Goal: Task Accomplishment & Management: Use online tool/utility

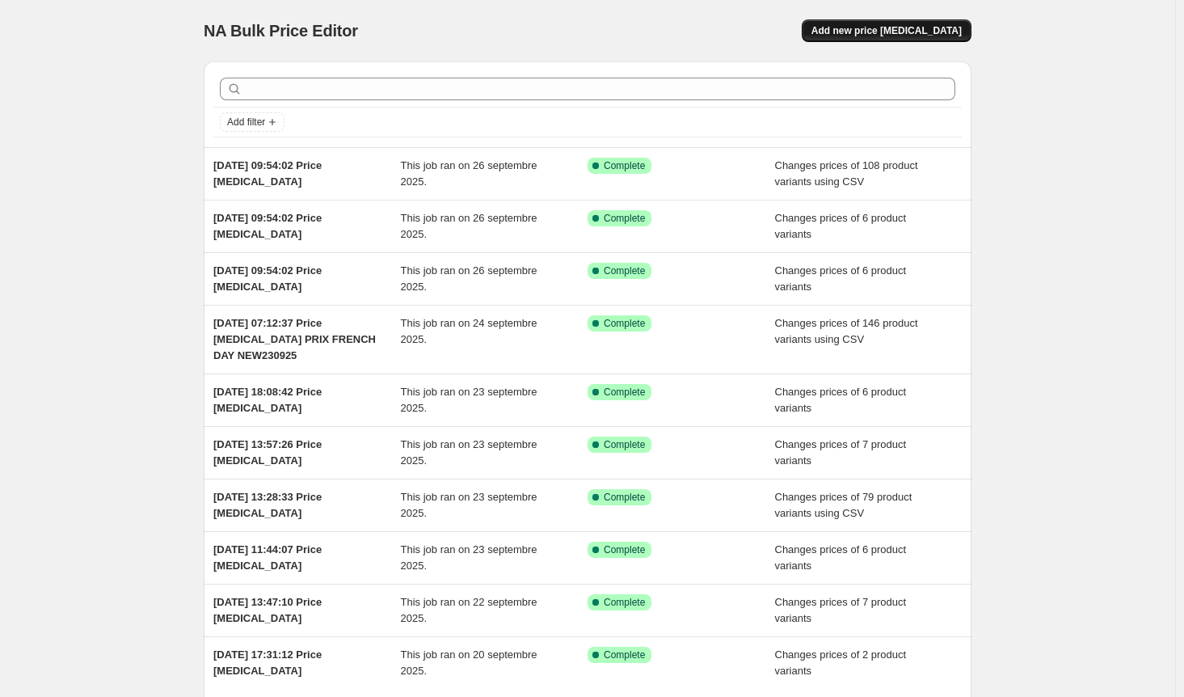
click at [913, 27] on span "Add new price [MEDICAL_DATA]" at bounding box center [886, 30] width 150 height 13
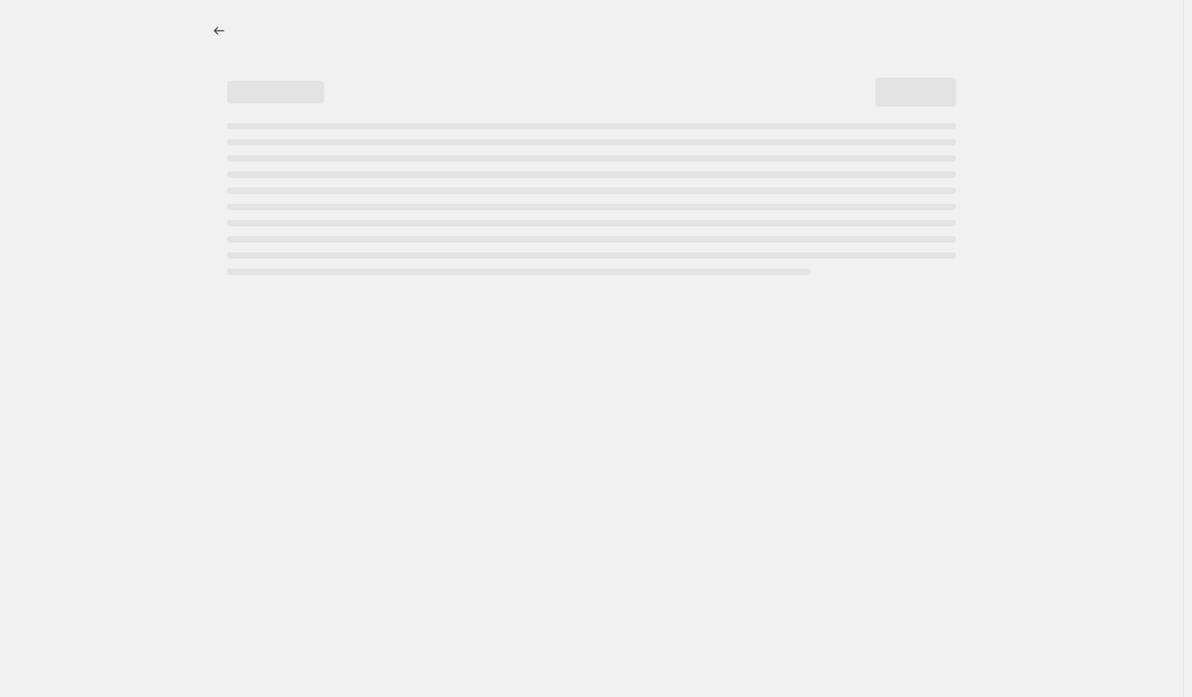
select select "percentage"
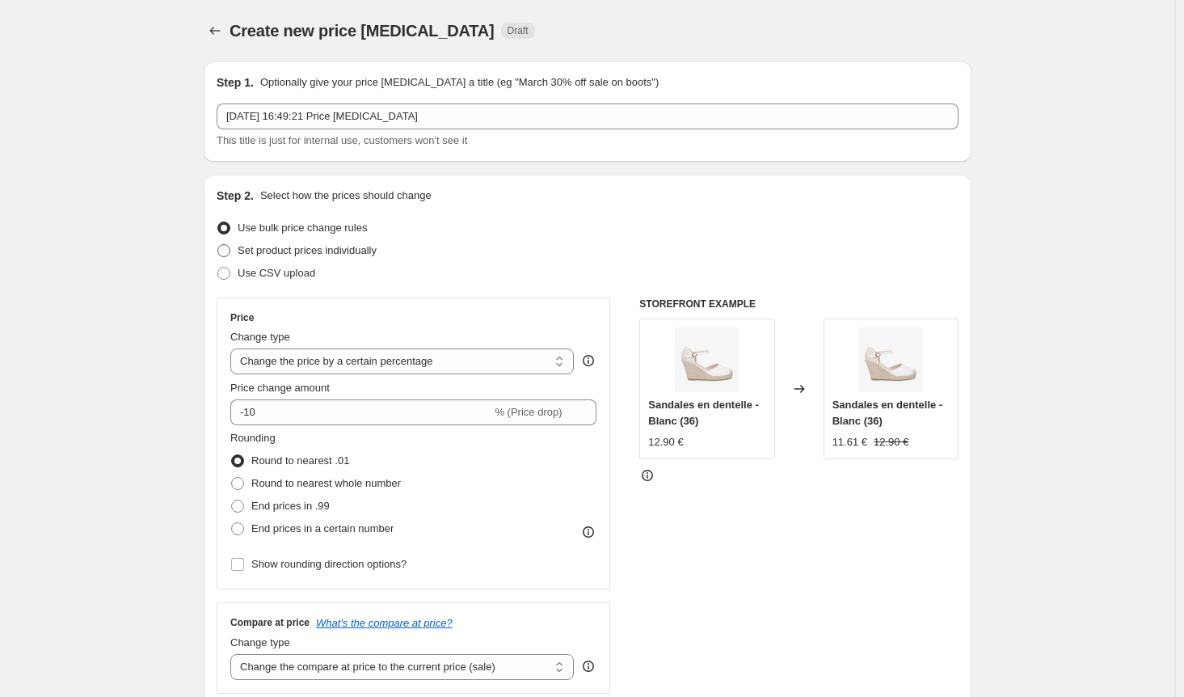
click at [230, 251] on span at bounding box center [223, 250] width 13 height 13
click at [218, 245] on input "Set product prices individually" at bounding box center [217, 244] width 1 height 1
radio input "true"
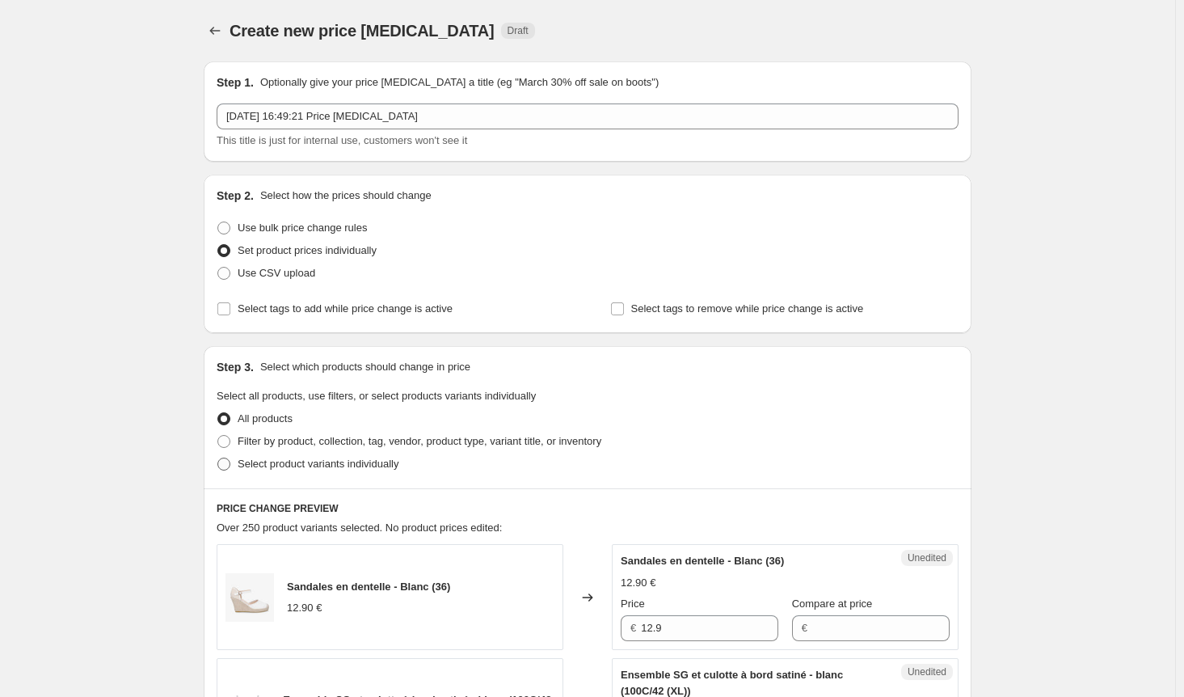
click at [230, 462] on span at bounding box center [223, 463] width 13 height 13
click at [218, 458] on input "Select product variants individually" at bounding box center [217, 457] width 1 height 1
radio input "true"
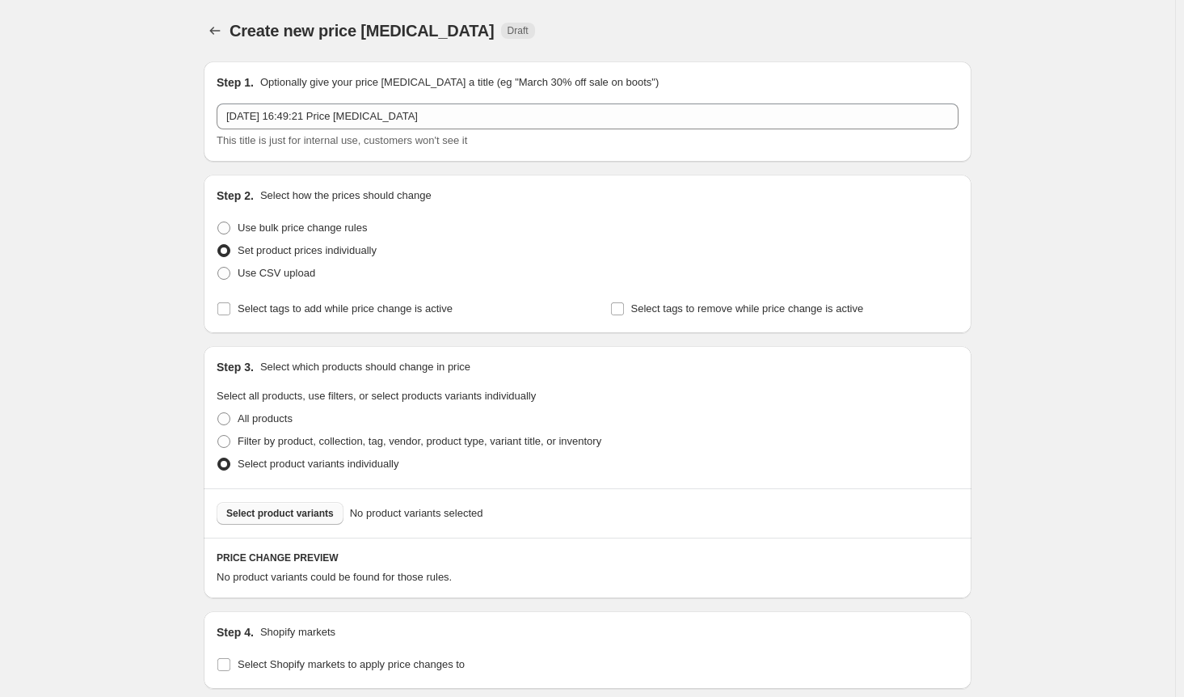
click at [272, 514] on span "Select product variants" at bounding box center [279, 513] width 107 height 13
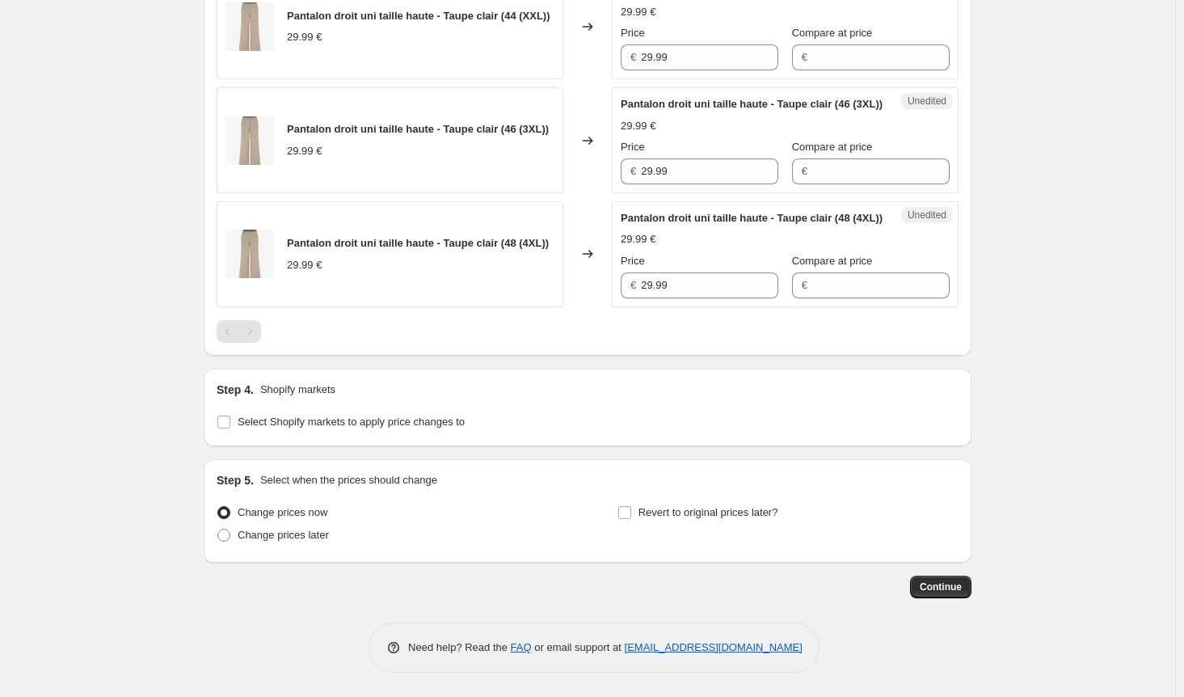
scroll to position [664, 0]
click at [221, 423] on input "Select Shopify markets to apply price changes to" at bounding box center [223, 421] width 13 height 13
checkbox input "true"
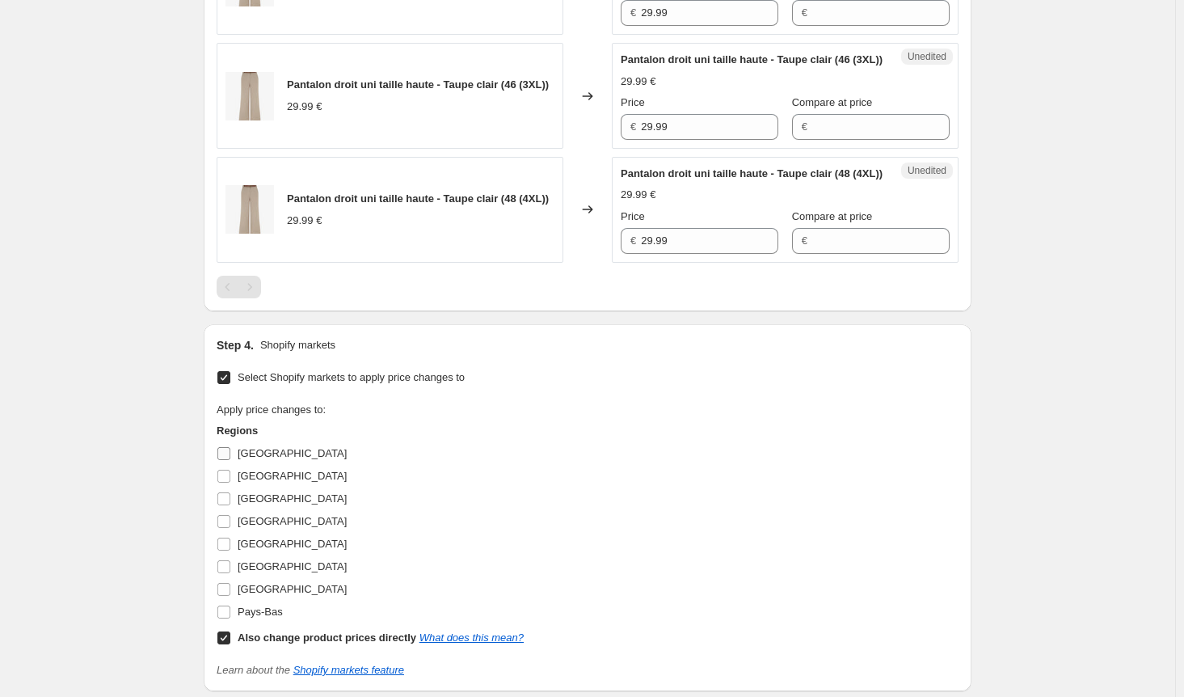
click at [230, 460] on input "Allemagne" at bounding box center [223, 453] width 13 height 13
checkbox input "true"
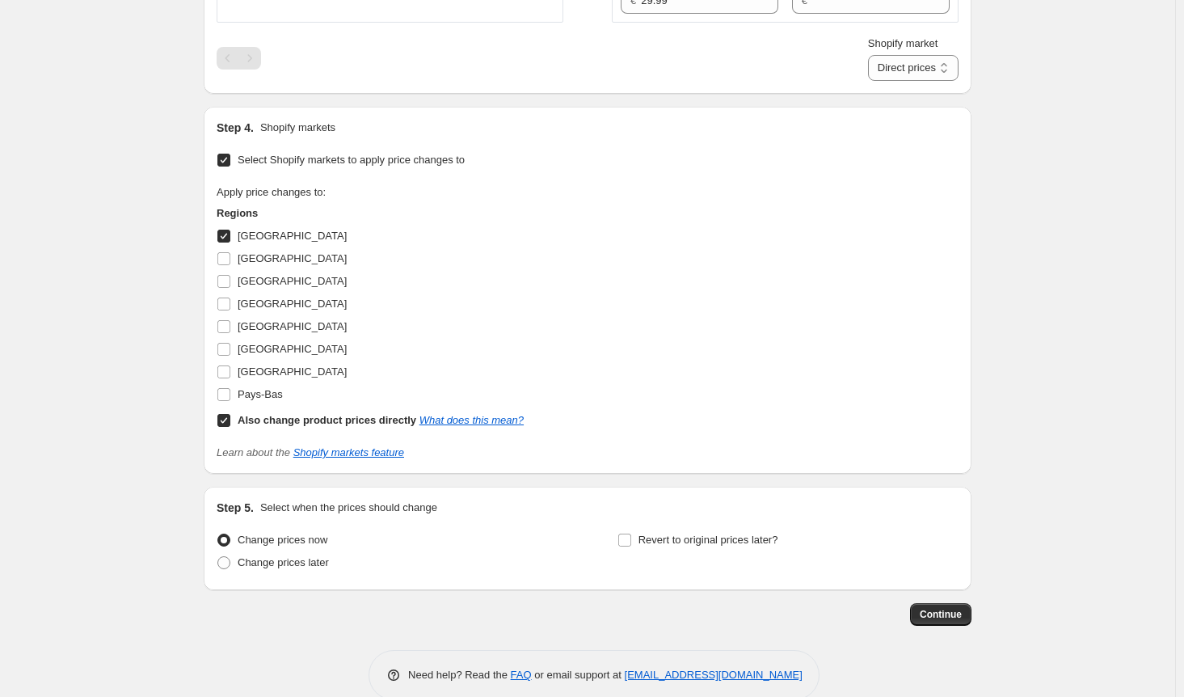
scroll to position [907, 0]
click at [230, 424] on input "Also change product prices directly What does this mean?" at bounding box center [223, 417] width 13 height 13
checkbox input "false"
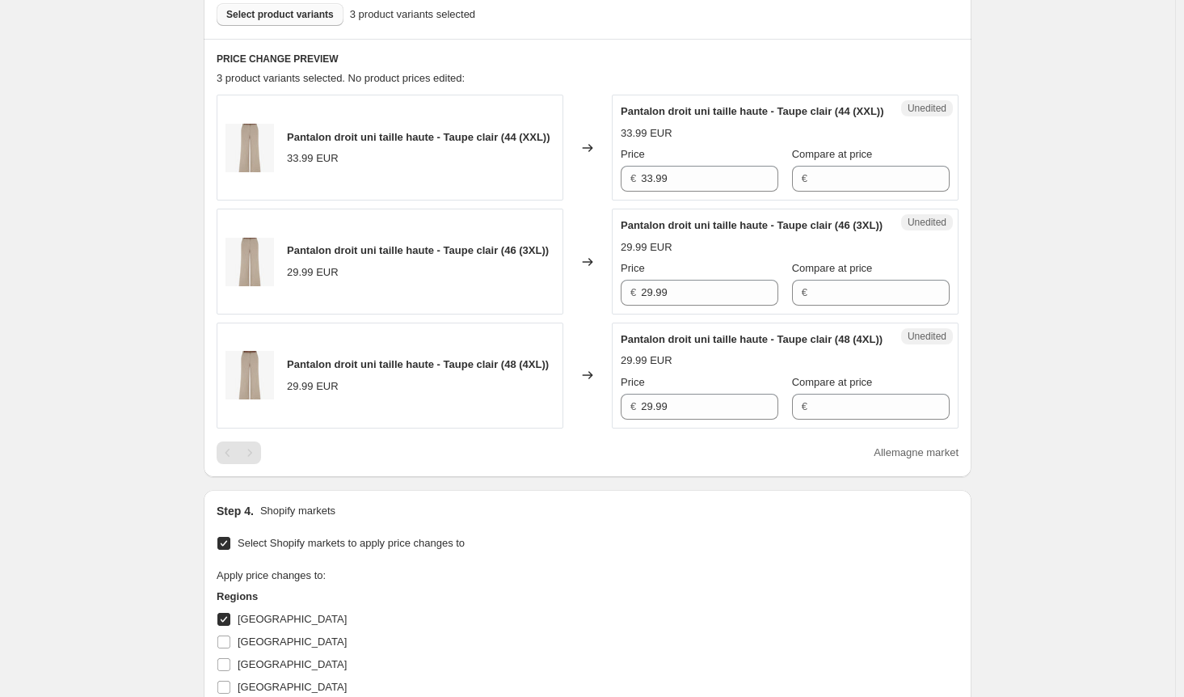
scroll to position [583, 0]
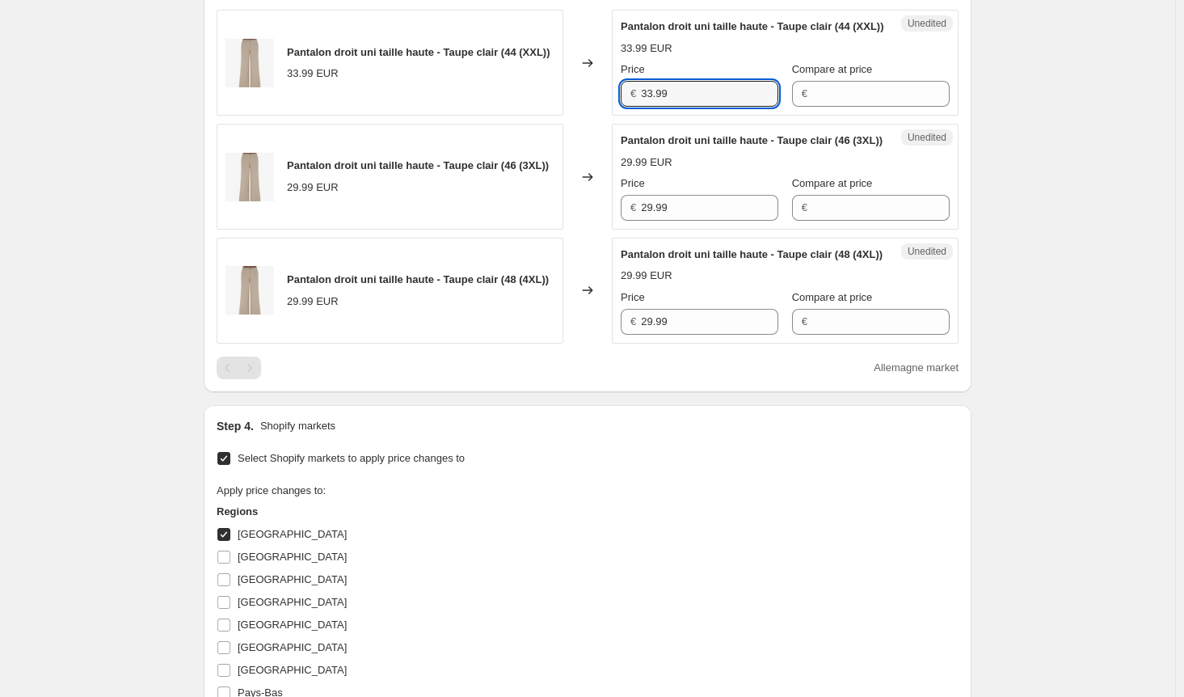
drag, startPoint x: 680, startPoint y: 107, endPoint x: 629, endPoint y: 107, distance: 51.7
click at [629, 107] on div "€ 33.99" at bounding box center [700, 94] width 158 height 26
drag, startPoint x: 676, startPoint y: 242, endPoint x: 541, endPoint y: 238, distance: 134.2
click at [544, 230] on div "Pantalon droit uni taille haute - Taupe clair (46 (3XL)) 29.99 EUR Changed to U…" at bounding box center [588, 177] width 742 height 106
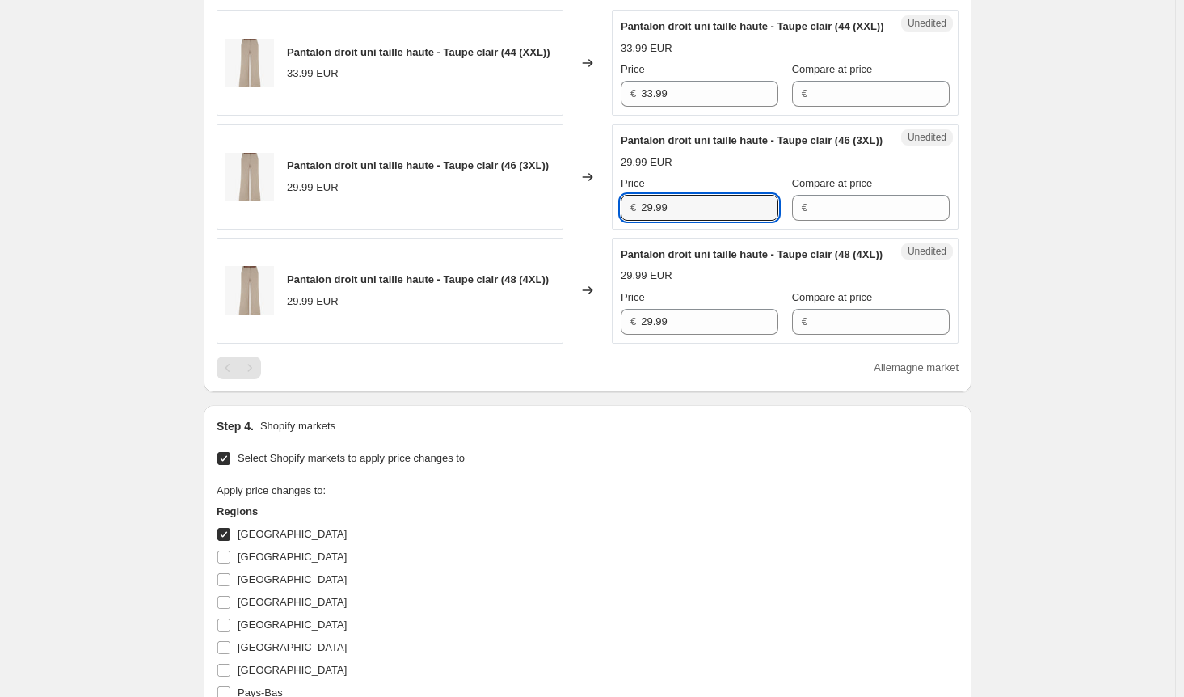
paste input "33"
type input "33.99"
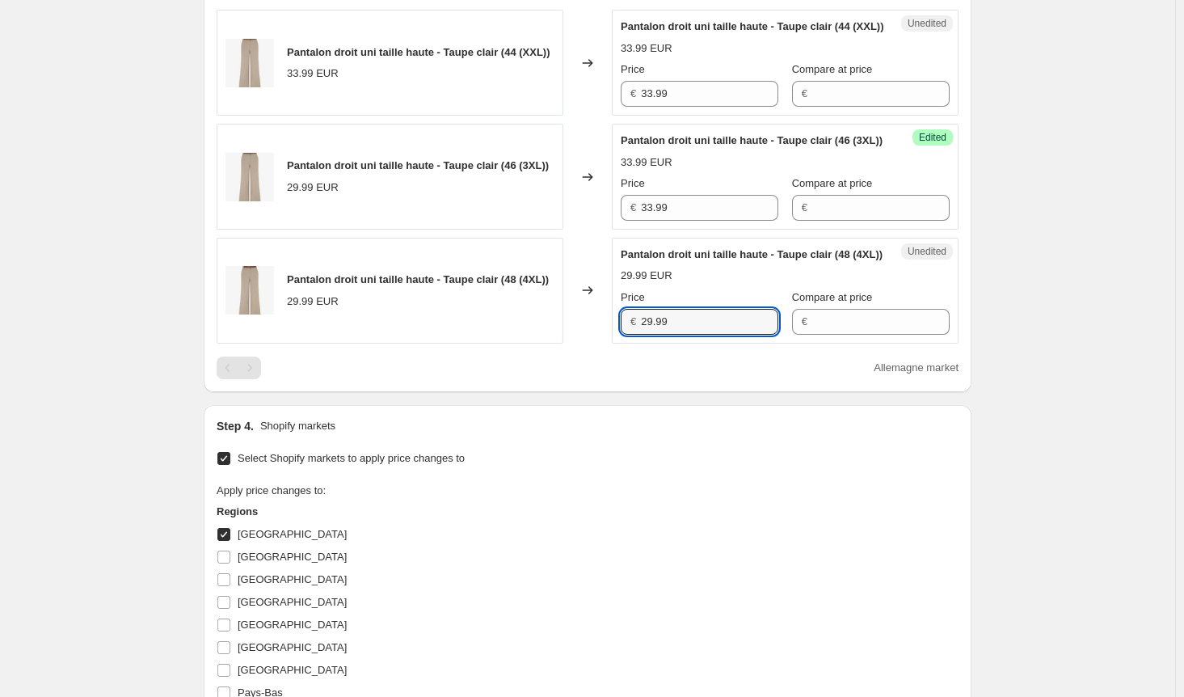
drag, startPoint x: 680, startPoint y: 360, endPoint x: 609, endPoint y: 356, distance: 71.2
click at [612, 343] on div "Pantalon droit uni taille haute - Taupe clair (48 (4XL)) 29.99 EUR Changed to U…" at bounding box center [588, 291] width 742 height 106
paste input "33"
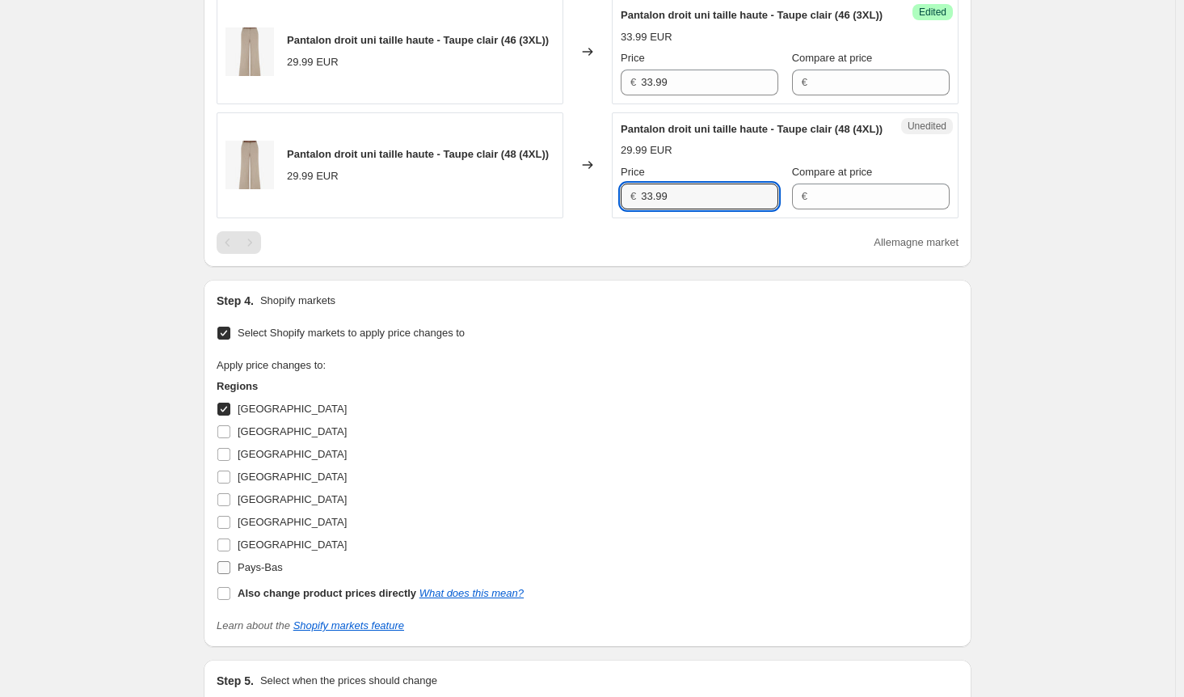
scroll to position [826, 0]
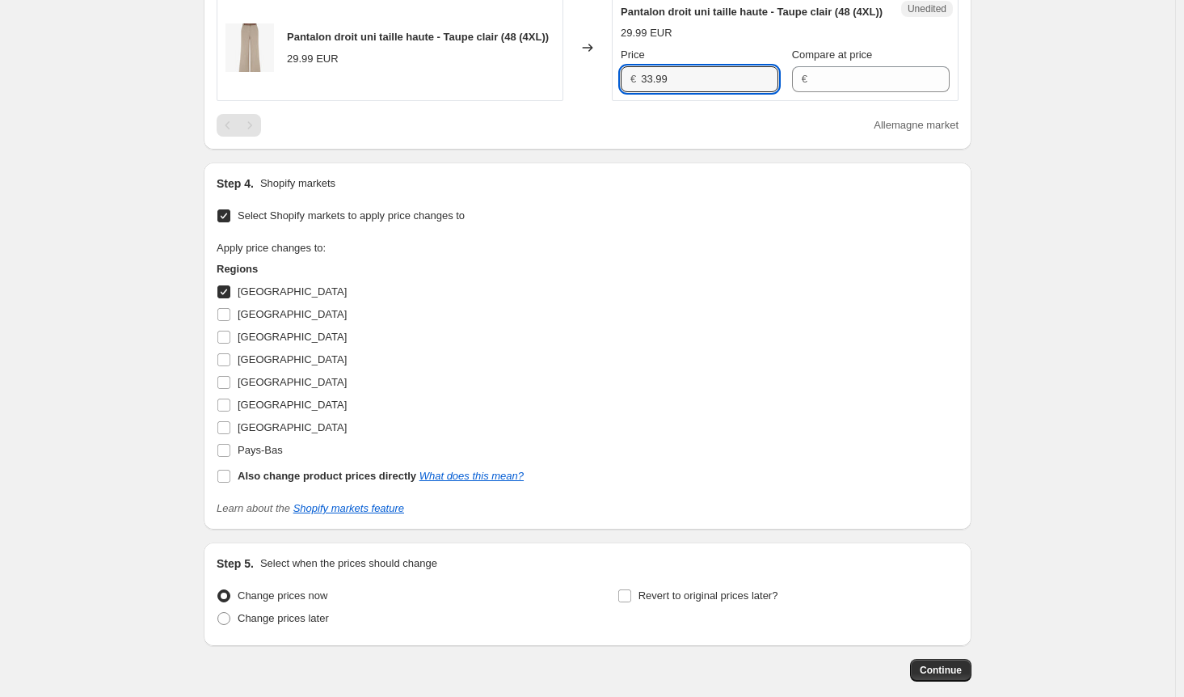
type input "33.99"
click at [230, 298] on input "Allemagne" at bounding box center [223, 291] width 13 height 13
checkbox input "false"
click at [227, 321] on input "Autriche" at bounding box center [223, 314] width 13 height 13
checkbox input "true"
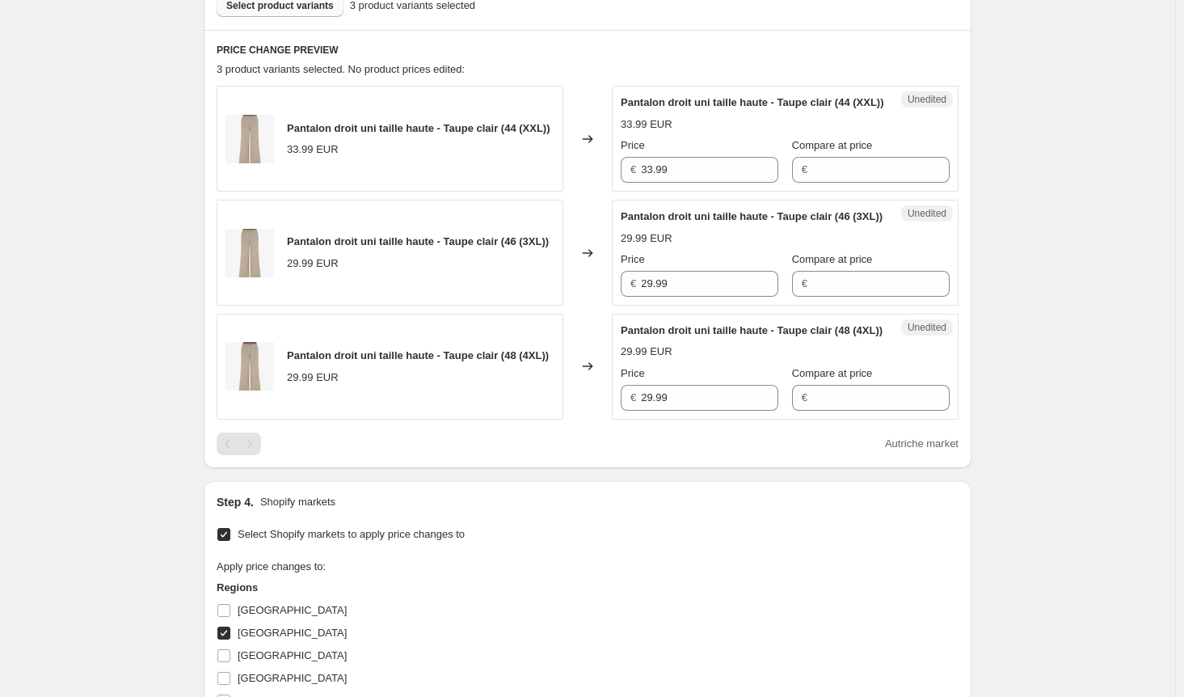
scroll to position [503, 0]
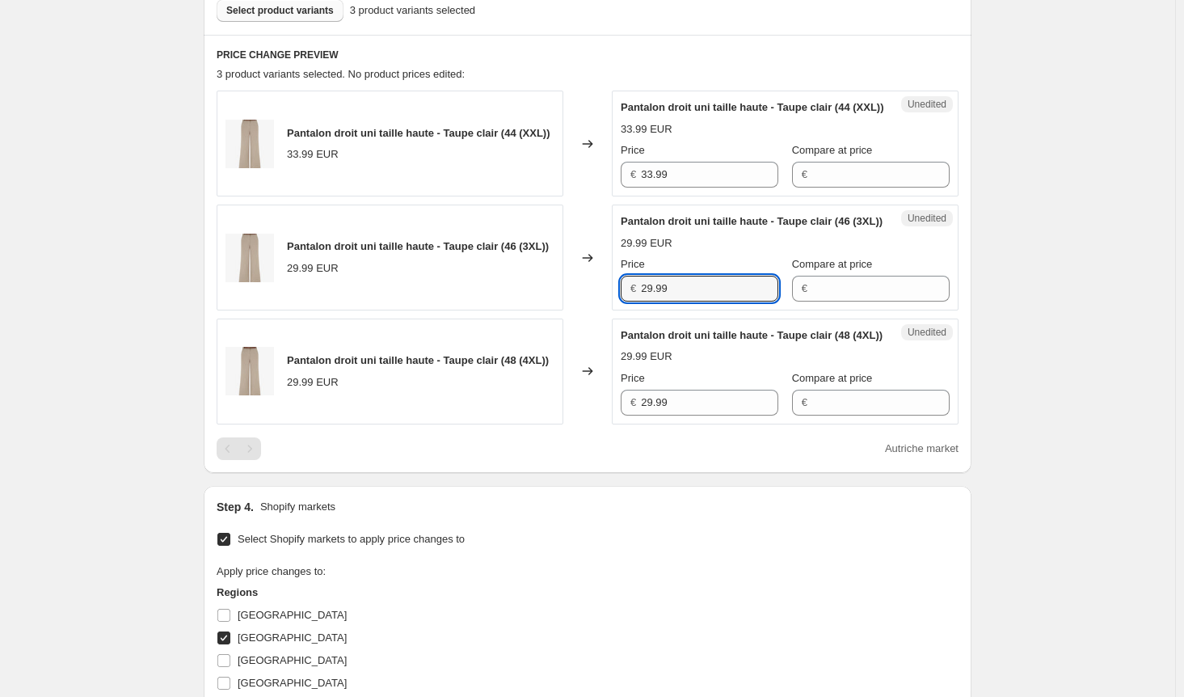
drag, startPoint x: 689, startPoint y: 326, endPoint x: 598, endPoint y: 323, distance: 90.5
click at [598, 310] on div "Pantalon droit uni taille haute - Taupe clair (46 (3XL)) 29.99 EUR Changed to U…" at bounding box center [588, 257] width 742 height 106
paste input "33"
type input "33.99"
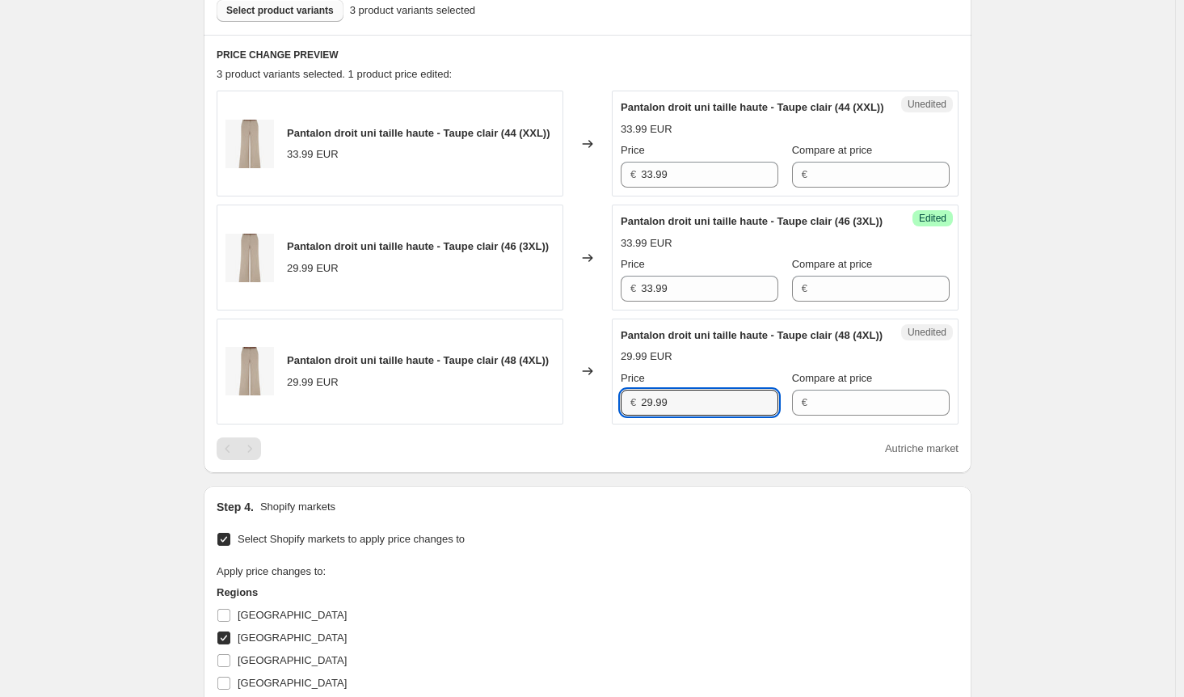
drag, startPoint x: 696, startPoint y: 442, endPoint x: 649, endPoint y: 558, distance: 124.7
click at [611, 424] on div "Pantalon droit uni taille haute - Taupe clair (48 (4XL)) 29.99 EUR Changed to U…" at bounding box center [588, 371] width 742 height 106
paste input "33"
type input "33.99"
click at [646, 592] on div "Select Shopify markets to apply price changes to Apply price changes to: Region…" at bounding box center [588, 684] width 742 height 312
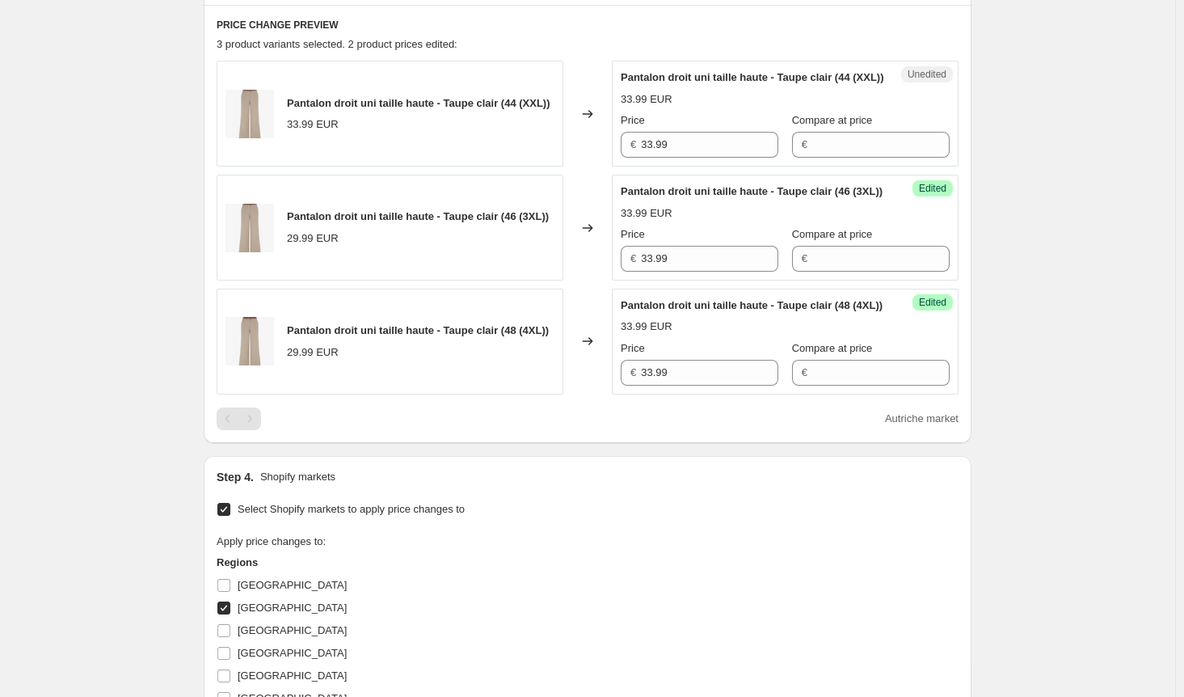
scroll to position [826, 0]
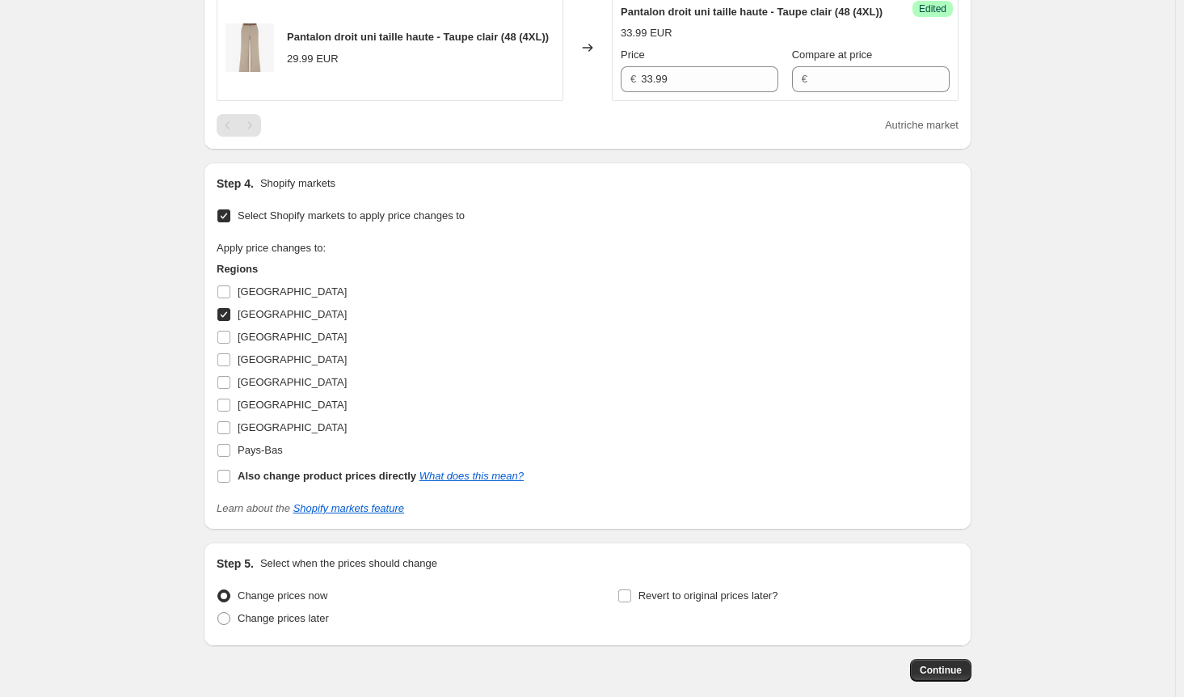
click at [226, 321] on input "Autriche" at bounding box center [223, 314] width 13 height 13
checkbox input "false"
click at [228, 434] on input "Luxembourg" at bounding box center [223, 427] width 13 height 13
click at [230, 434] on input "Luxembourg" at bounding box center [223, 427] width 13 height 13
checkbox input "false"
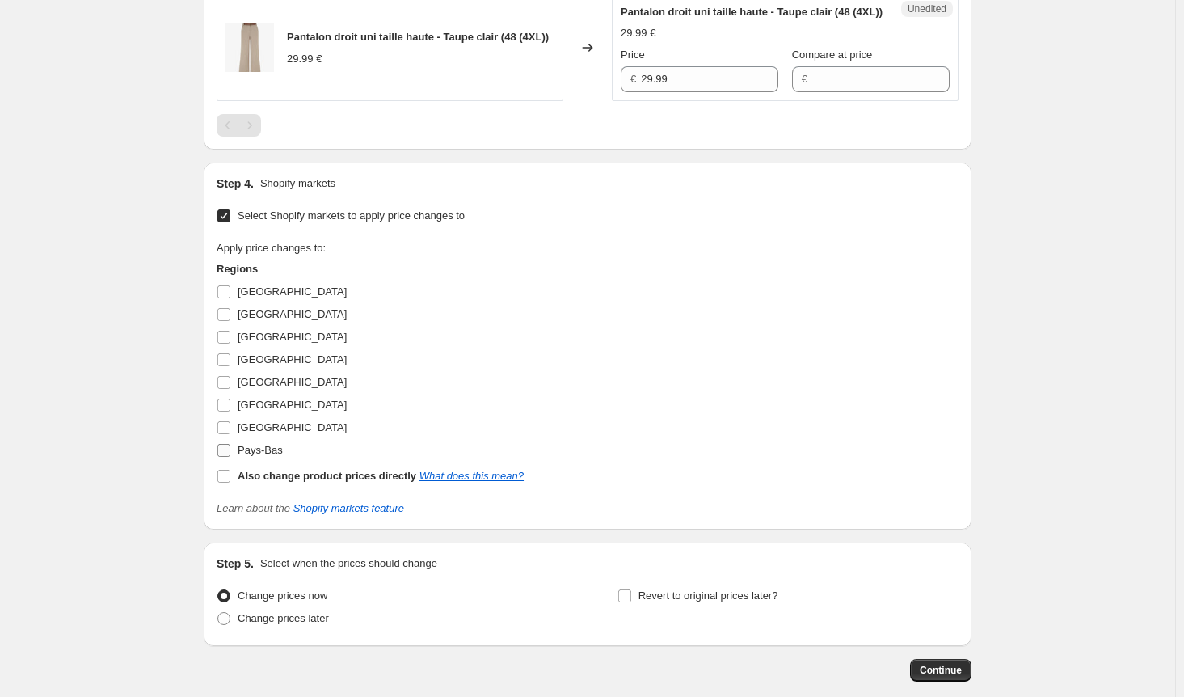
click at [230, 457] on input "Pays-Bas" at bounding box center [223, 450] width 13 height 13
checkbox input "true"
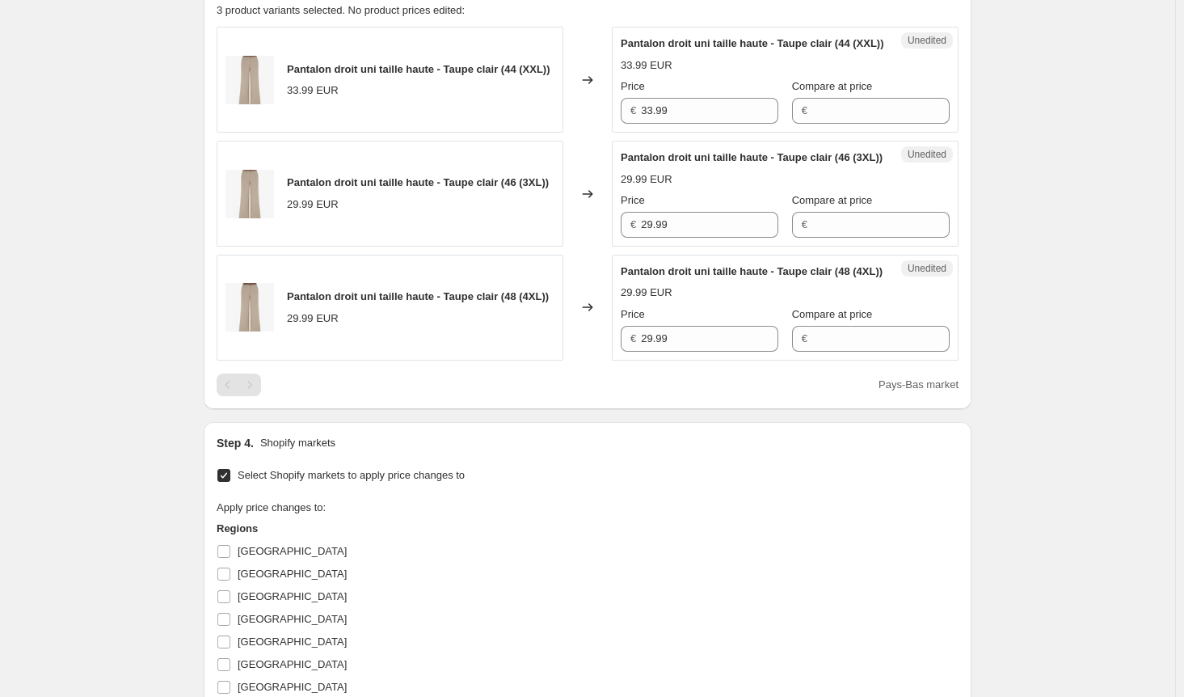
scroll to position [503, 0]
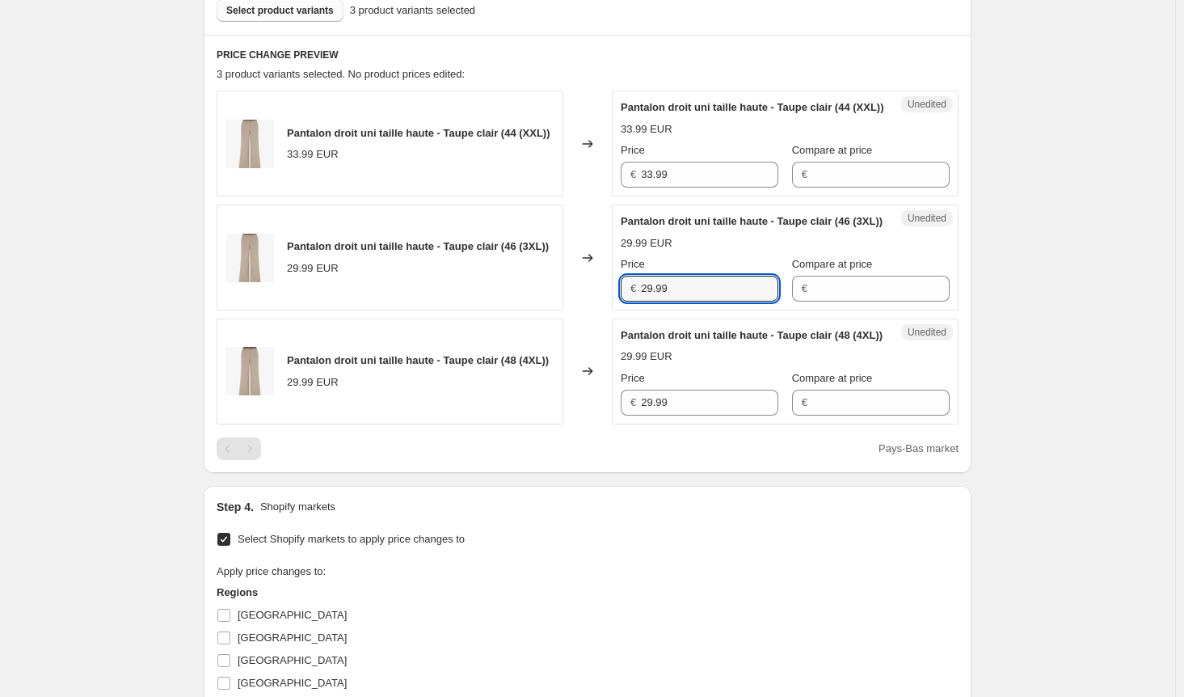
drag, startPoint x: 702, startPoint y: 316, endPoint x: 600, endPoint y: 314, distance: 102.7
click at [600, 310] on div "Pantalon droit uni taille haute - Taupe clair (46 (3XL)) 29.99 EUR Changed to U…" at bounding box center [588, 257] width 742 height 106
paste input "33"
type input "33.99"
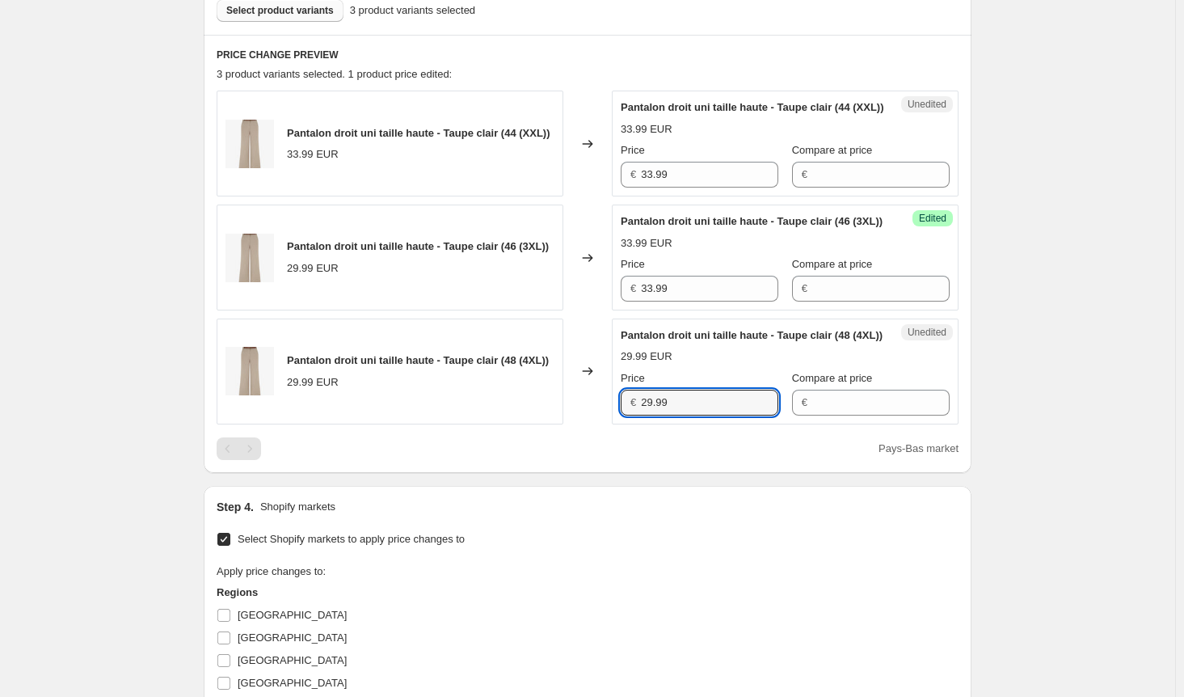
drag, startPoint x: 681, startPoint y: 443, endPoint x: 584, endPoint y: 443, distance: 97.0
click at [587, 424] on div "Pantalon droit uni taille haute - Taupe clair (48 (4XL)) 29.99 EUR Changed to U…" at bounding box center [588, 371] width 742 height 106
paste input "33"
type input "33.99"
click at [661, 586] on div "Select Shopify markets to apply price changes to Apply price changes to: Region…" at bounding box center [588, 684] width 742 height 312
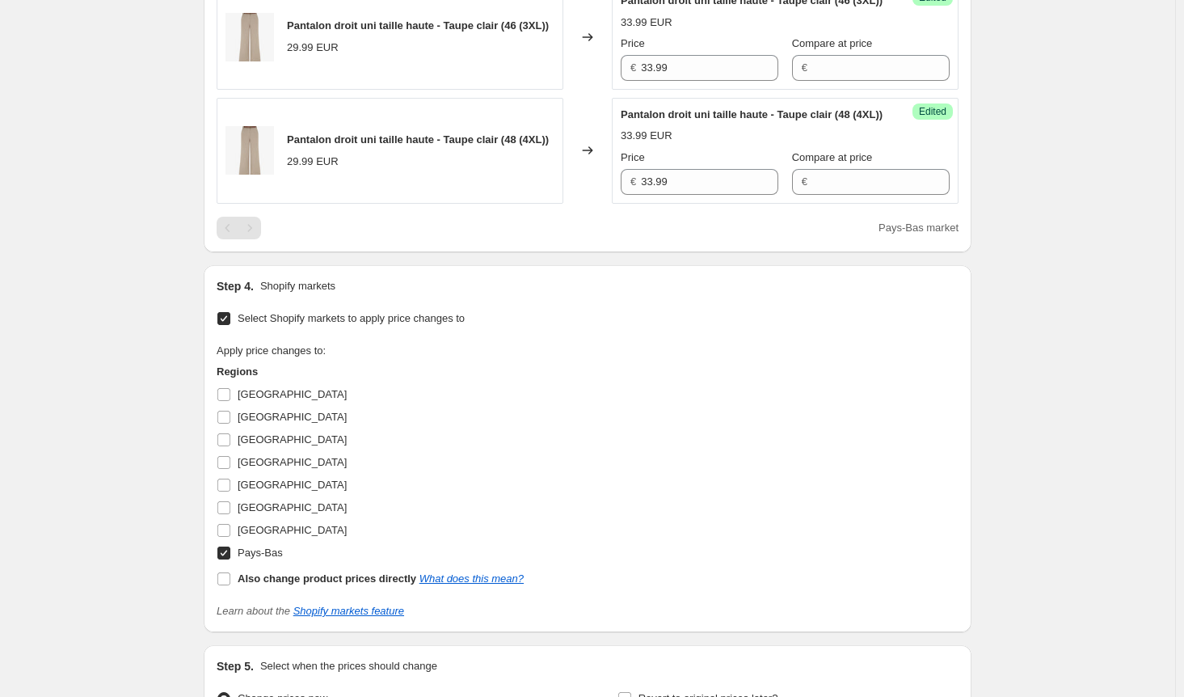
scroll to position [826, 0]
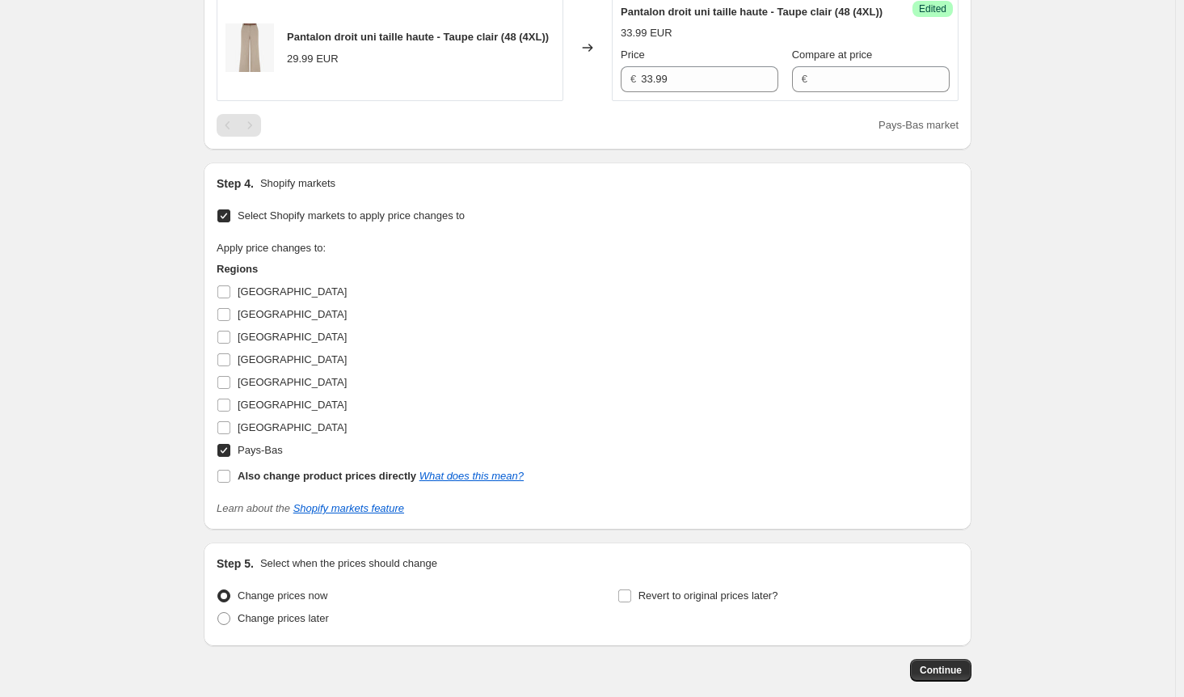
click at [230, 457] on input "Pays-Bas" at bounding box center [223, 450] width 13 height 13
checkbox input "false"
click at [227, 411] on input "Italie" at bounding box center [223, 404] width 13 height 13
checkbox input "true"
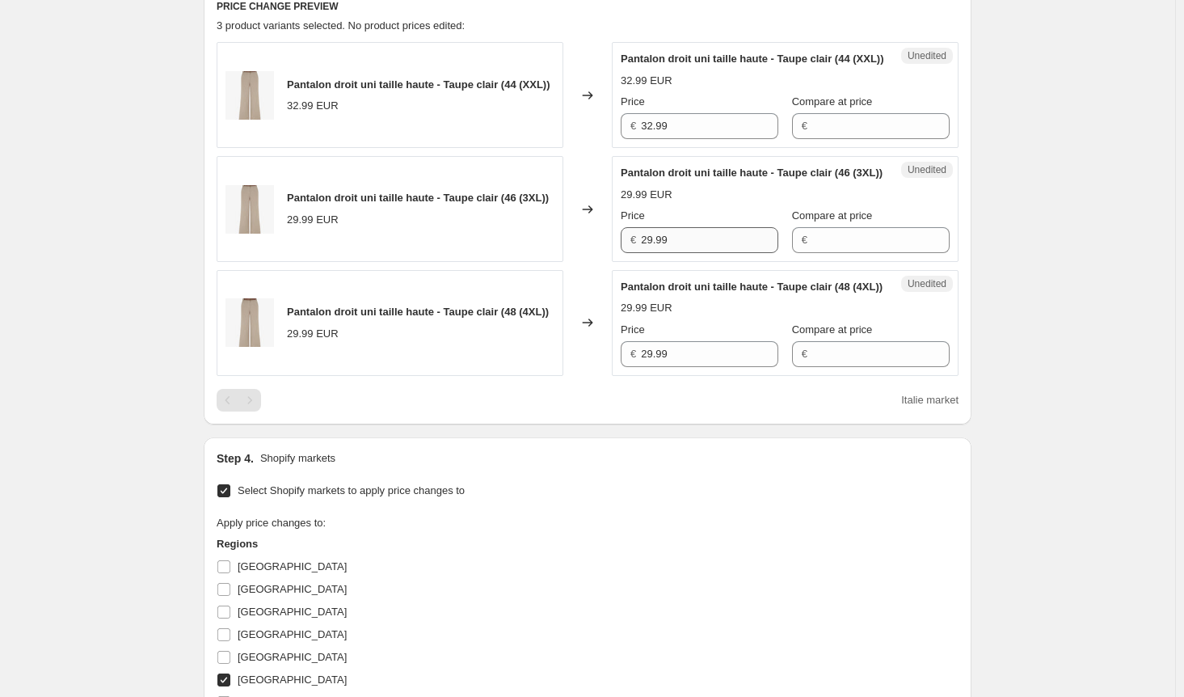
scroll to position [503, 0]
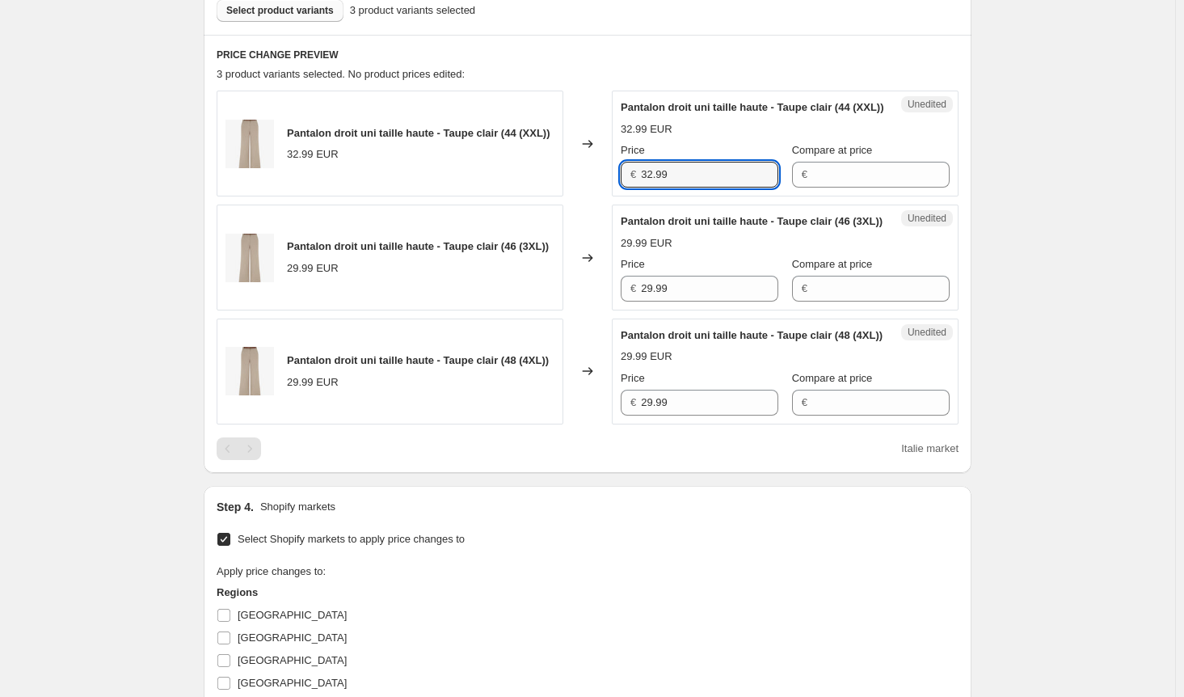
click at [599, 184] on div "Pantalon droit uni taille haute - Taupe clair (44 (XXL)) 32.99 EUR Changed to U…" at bounding box center [588, 144] width 742 height 106
drag, startPoint x: 668, startPoint y: 317, endPoint x: 562, endPoint y: 309, distance: 106.2
click at [563, 309] on div "Pantalon droit uni taille haute - Taupe clair (46 (3XL)) 29.99 EUR Changed to U…" at bounding box center [588, 257] width 742 height 106
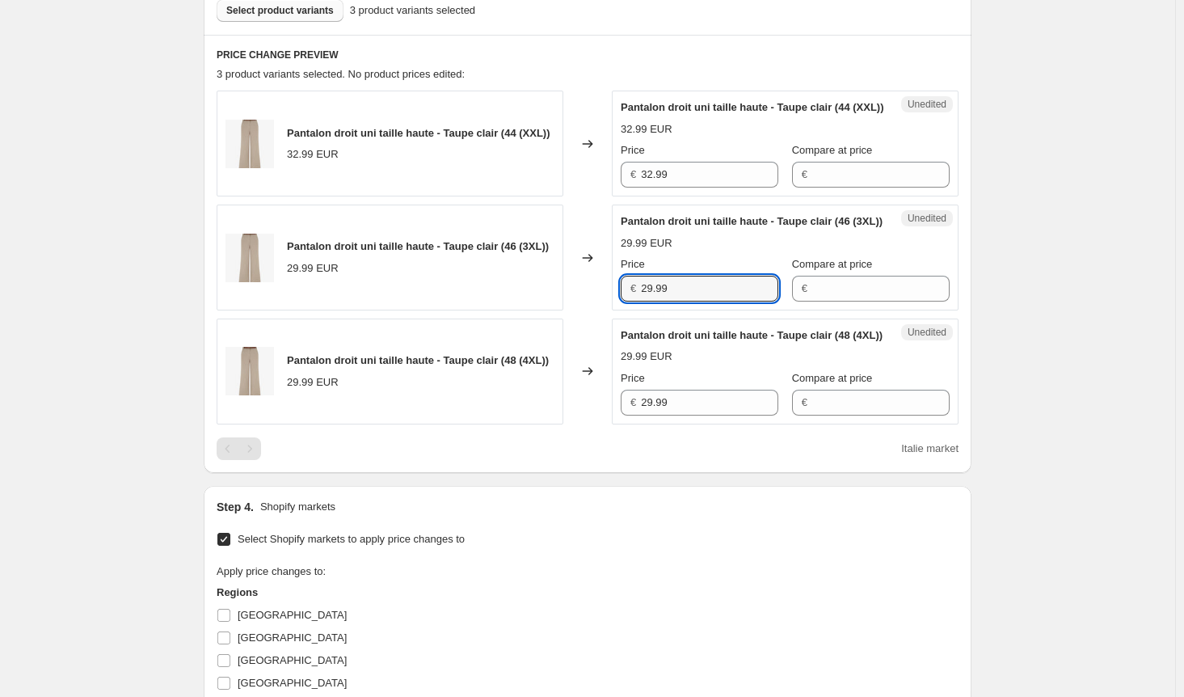
paste input "32"
type input "32.99"
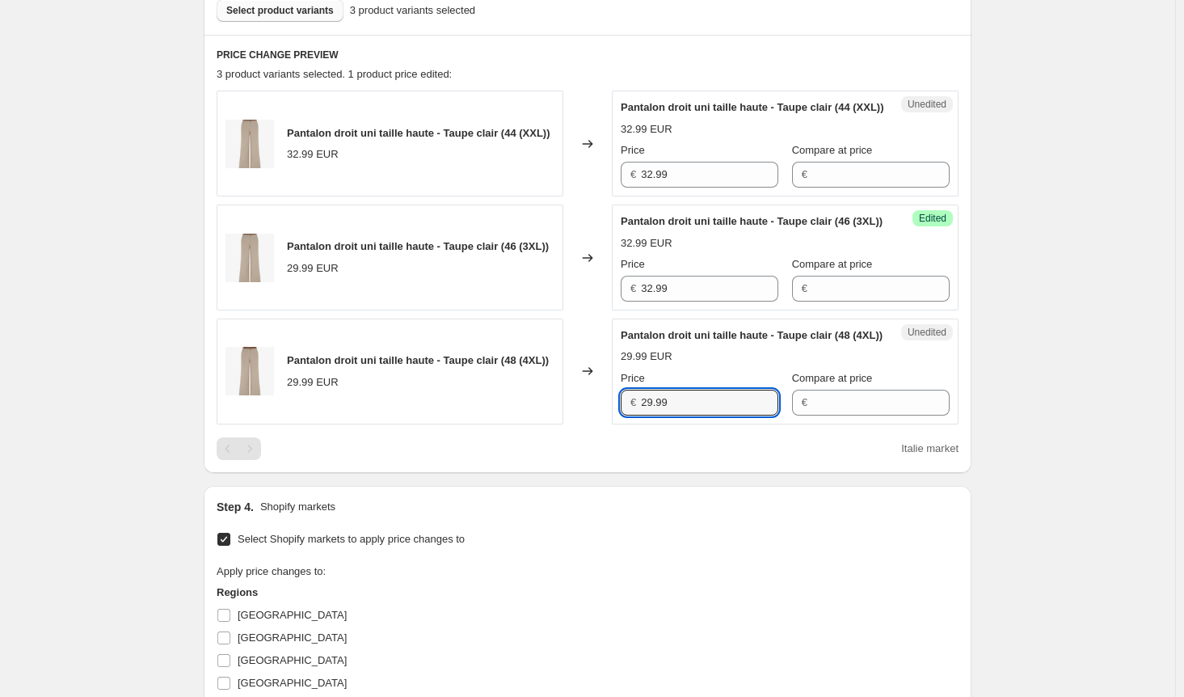
drag, startPoint x: 651, startPoint y: 441, endPoint x: 606, endPoint y: 441, distance: 44.4
click at [606, 424] on div "Pantalon droit uni taille haute - Taupe clair (48 (4XL)) 29.99 EUR Changed to U…" at bounding box center [588, 371] width 742 height 106
paste input "32"
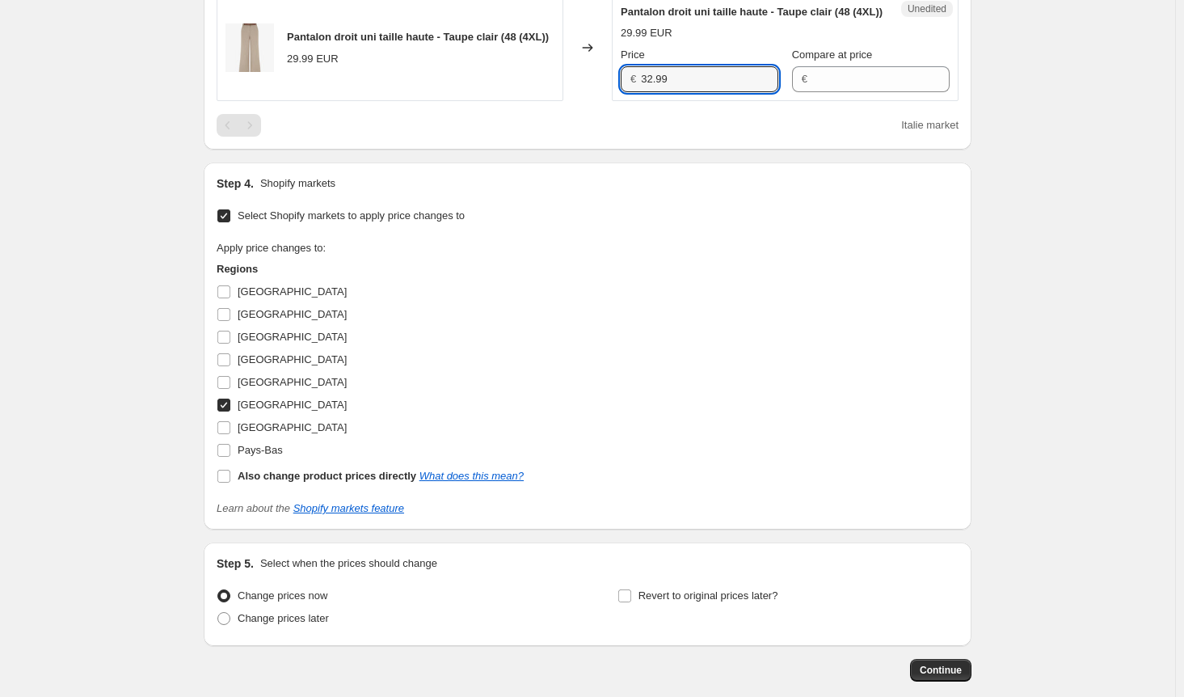
type input "32.99"
click at [228, 411] on input "Italie" at bounding box center [223, 404] width 13 height 13
checkbox input "false"
click at [230, 434] on input "Luxembourg" at bounding box center [223, 427] width 13 height 13
checkbox input "true"
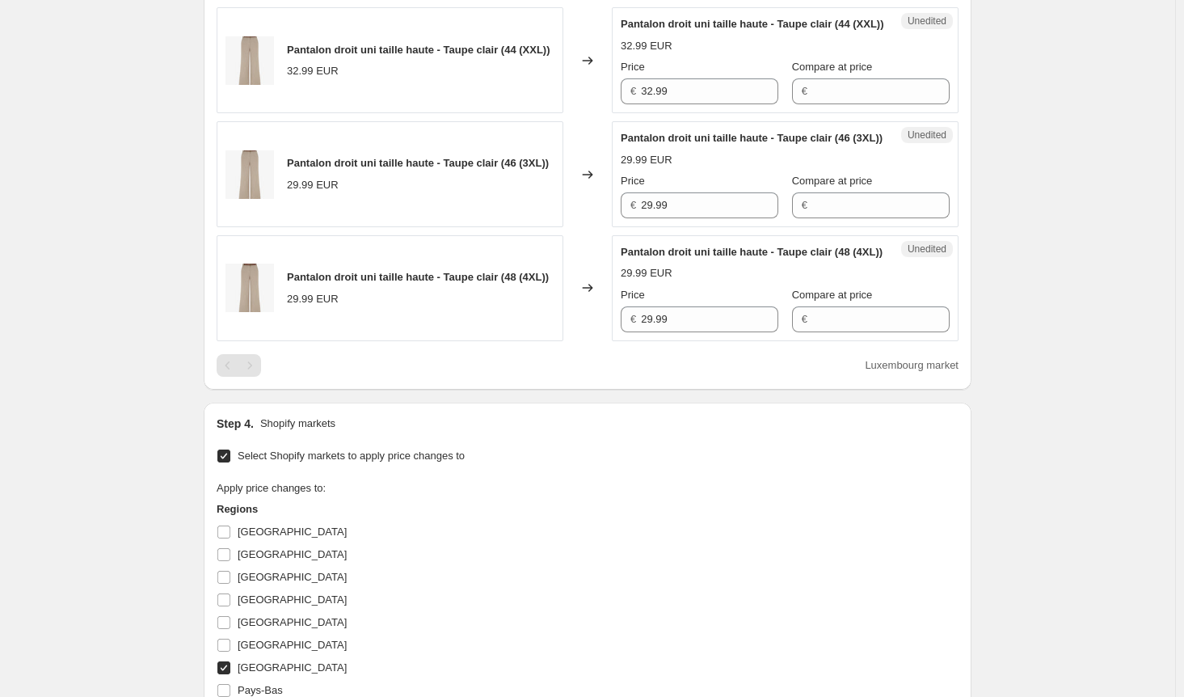
scroll to position [583, 0]
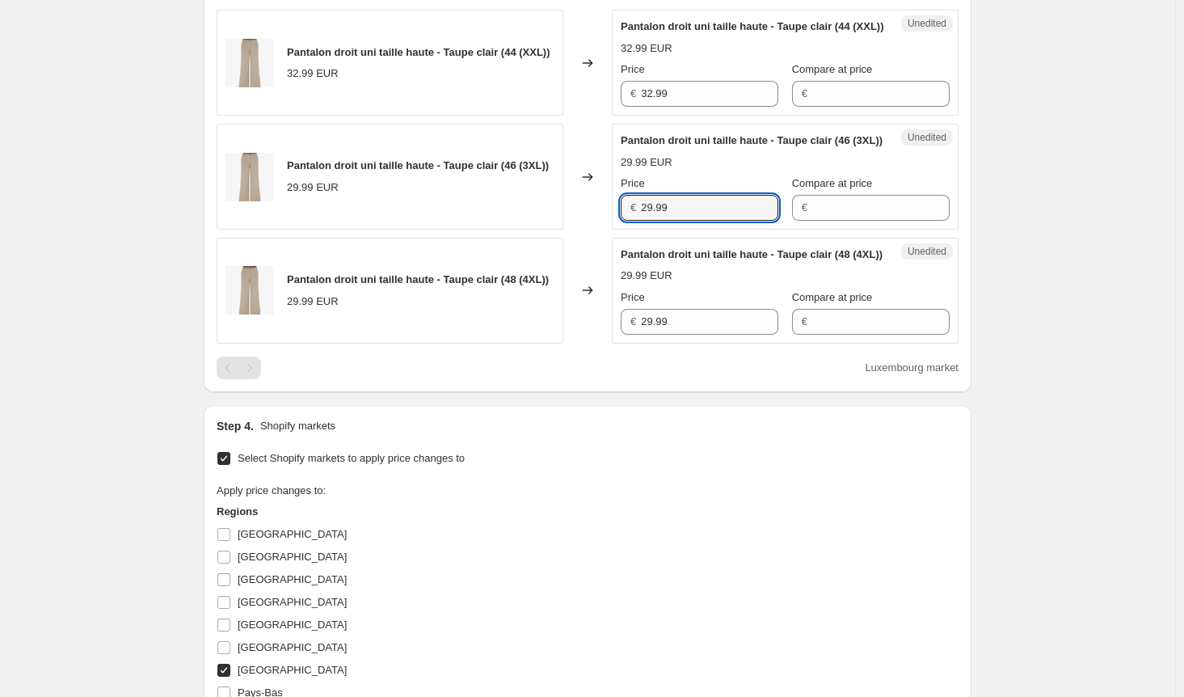
drag, startPoint x: 683, startPoint y: 236, endPoint x: 555, endPoint y: 237, distance: 127.7
click at [555, 230] on div "Pantalon droit uni taille haute - Taupe clair (46 (3XL)) 29.99 EUR Changed to U…" at bounding box center [588, 177] width 742 height 106
paste input "32"
type input "32.99"
click at [617, 343] on div "Unedited Pantalon droit uni taille haute - Taupe clair (48 (4XL)) 29.99 EUR Pri…" at bounding box center [785, 291] width 347 height 106
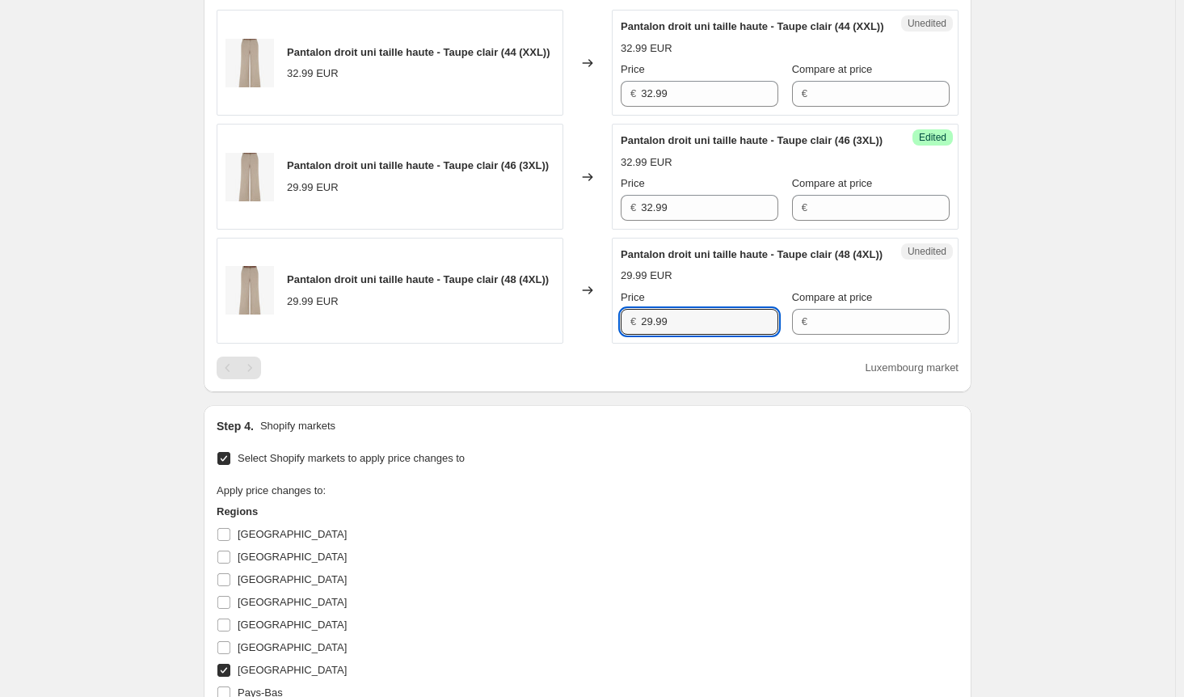
paste input "32"
type input "32.99"
click at [645, 482] on div "Step 4. Shopify markets Select Shopify markets to apply price changes to Apply …" at bounding box center [588, 588] width 742 height 341
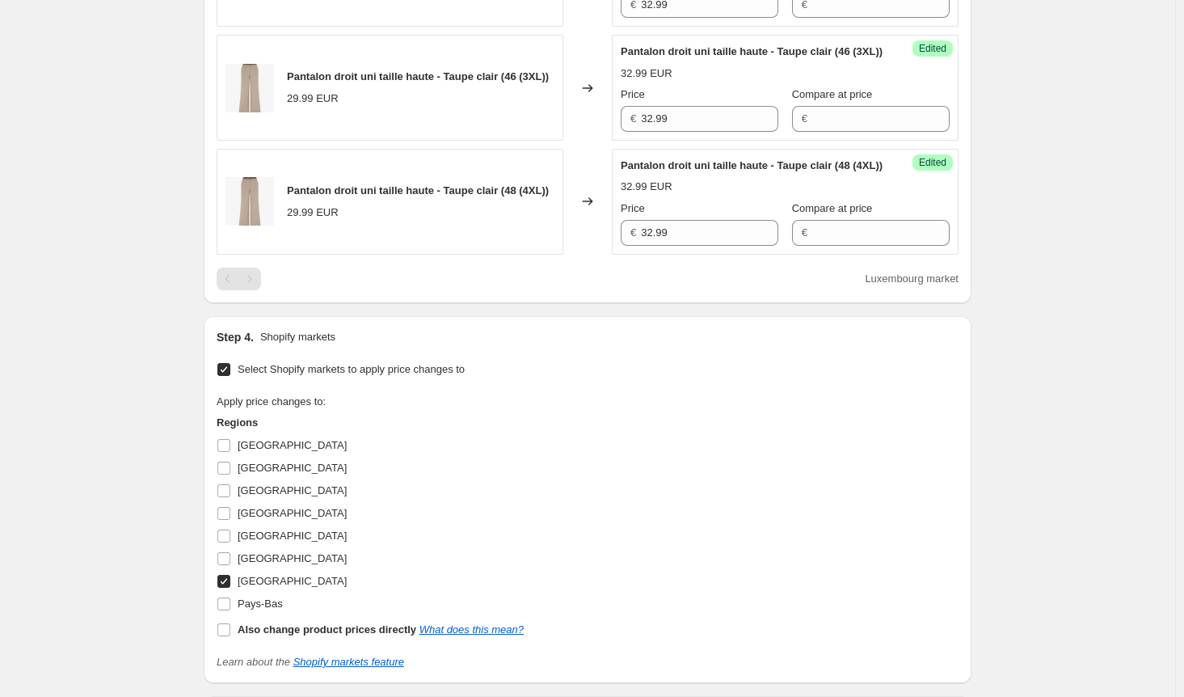
scroll to position [954, 0]
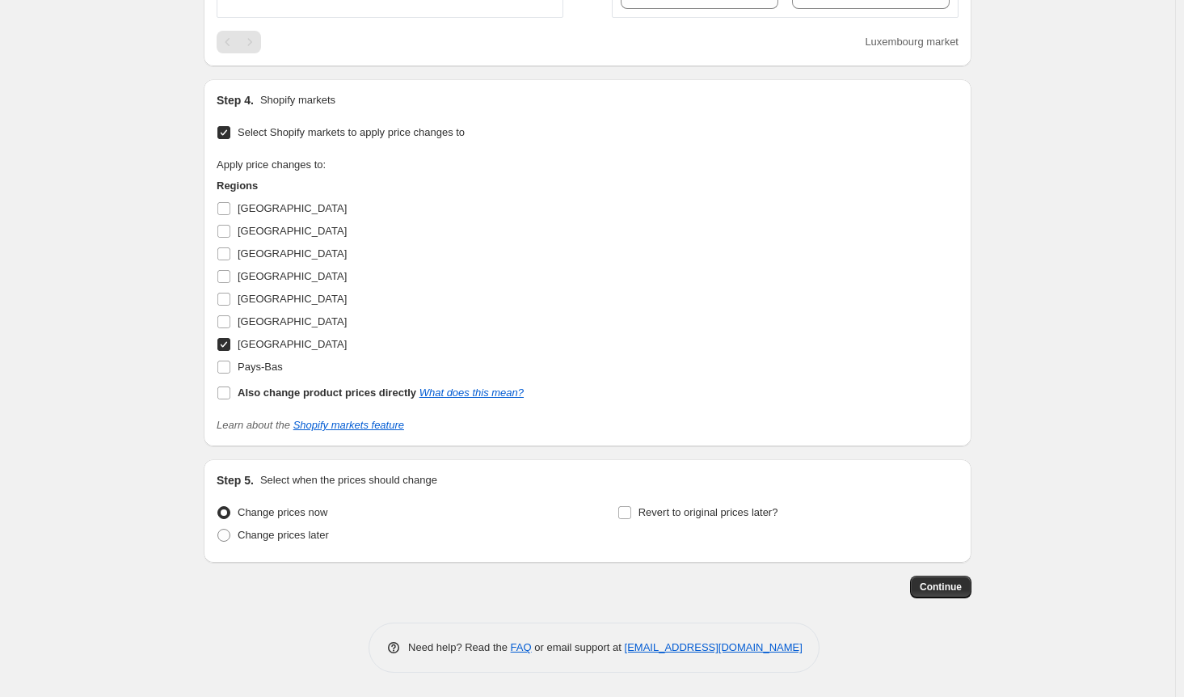
click at [228, 347] on input "Luxembourg" at bounding box center [223, 344] width 13 height 13
checkbox input "false"
click at [227, 253] on input "Belgique" at bounding box center [223, 253] width 13 height 13
checkbox input "true"
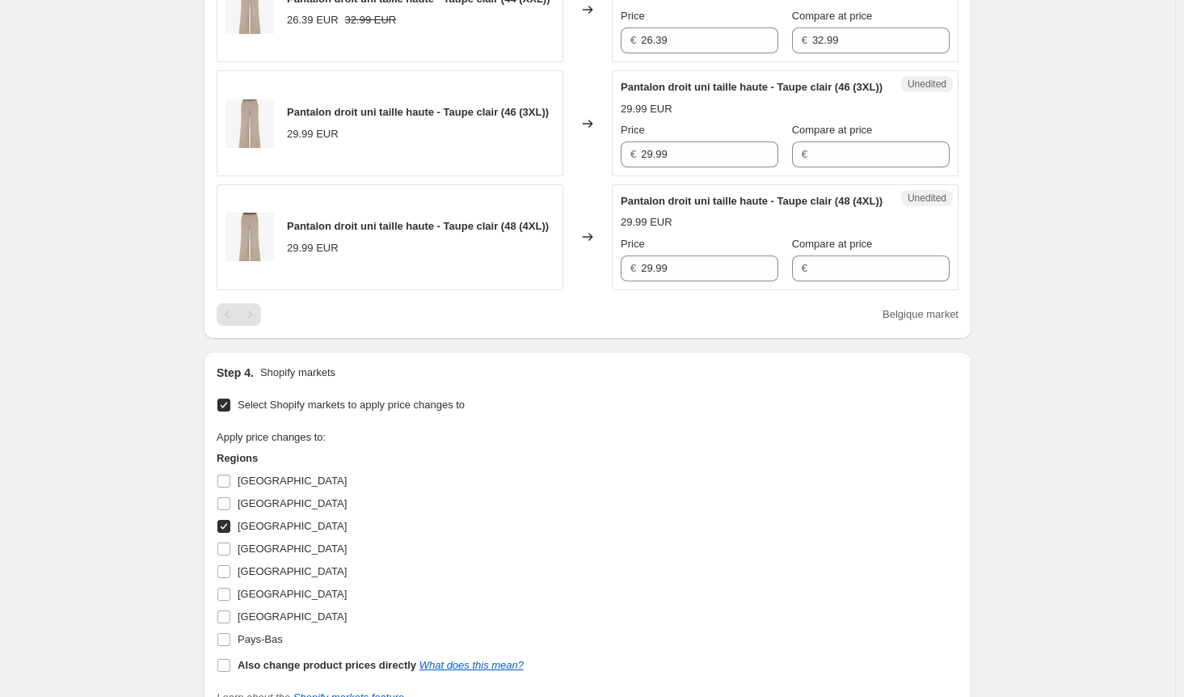
scroll to position [469, 0]
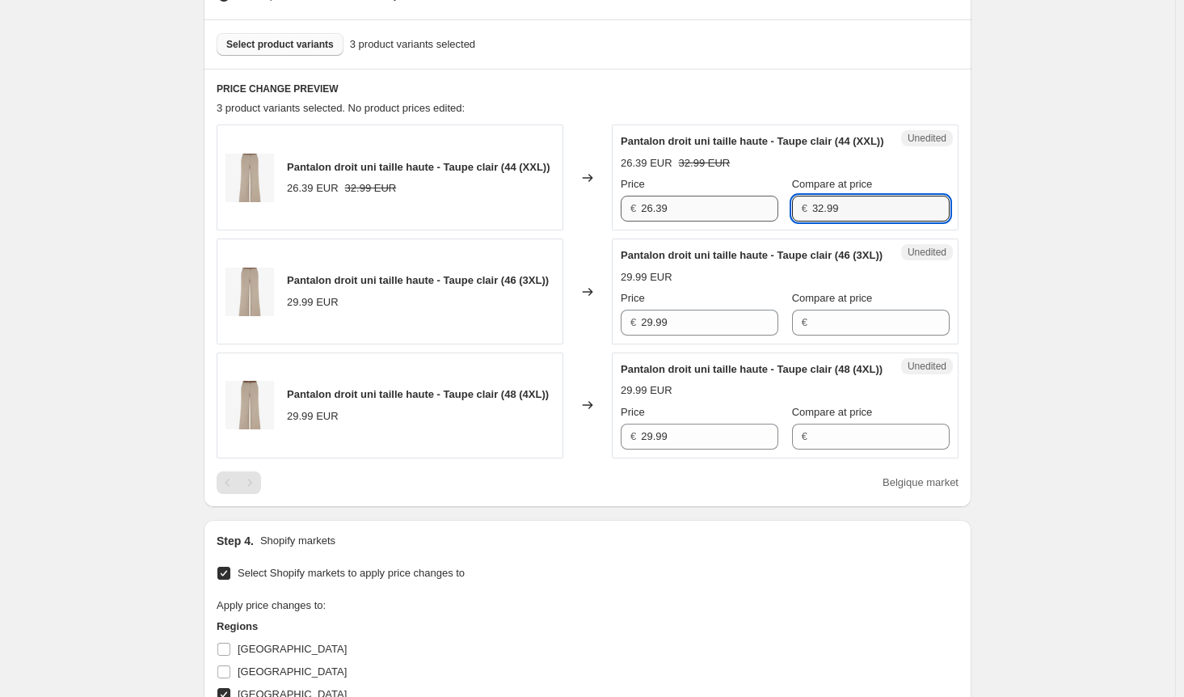
click at [748, 221] on div "Price € 26.39 Compare at price € 32.99" at bounding box center [785, 198] width 329 height 45
click at [848, 335] on input "Compare at price" at bounding box center [880, 323] width 137 height 26
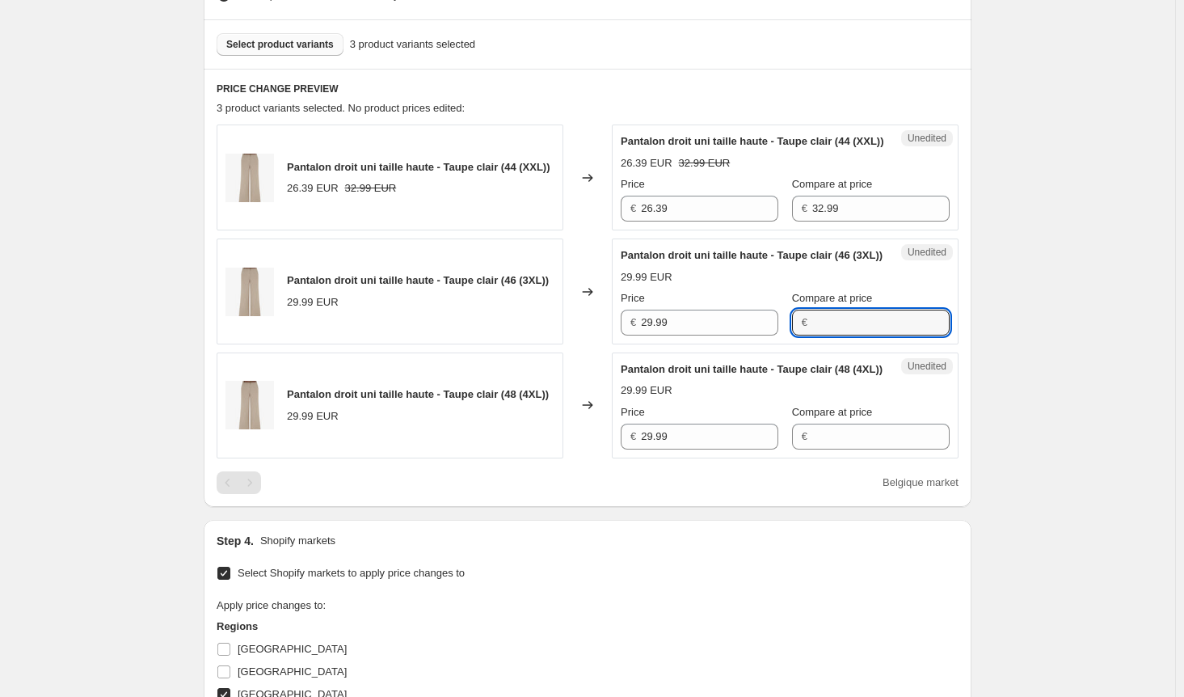
paste input "32.99"
type input "32.99"
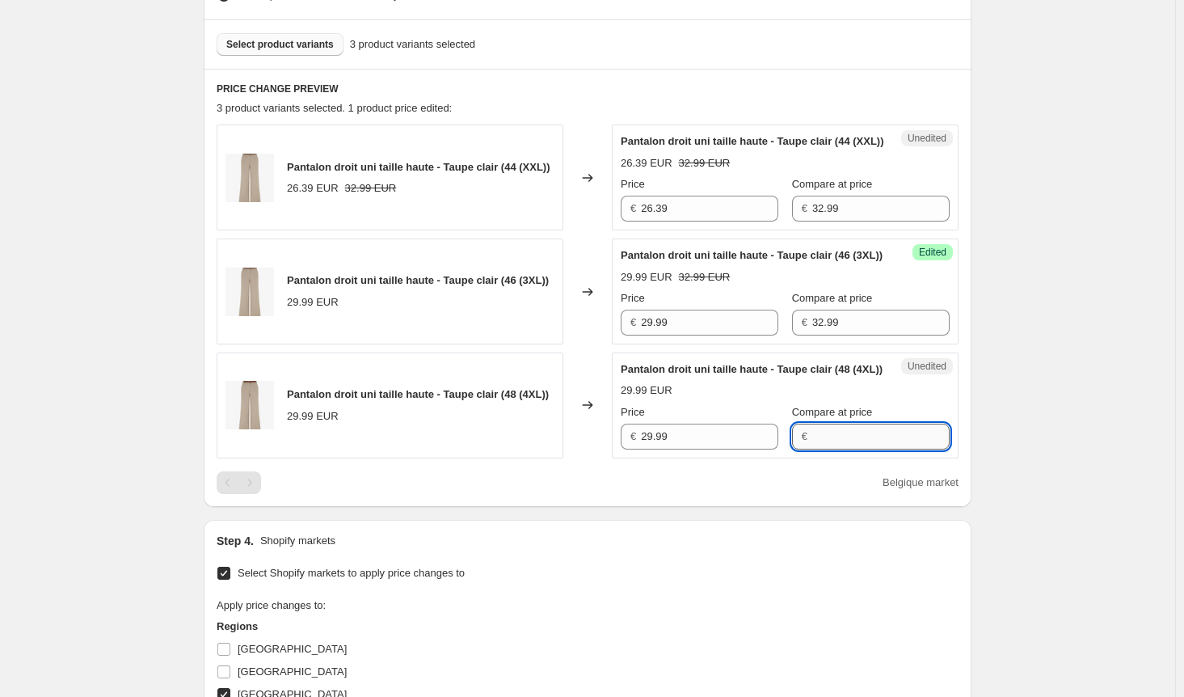
click at [849, 449] on input "Compare at price" at bounding box center [880, 436] width 137 height 26
paste input "32.99"
type input "32.99"
click at [589, 221] on div "Pantalon droit uni taille haute - Taupe clair (44 (XXL)) 26.39 EUR 32.99 EUR Ch…" at bounding box center [588, 177] width 742 height 106
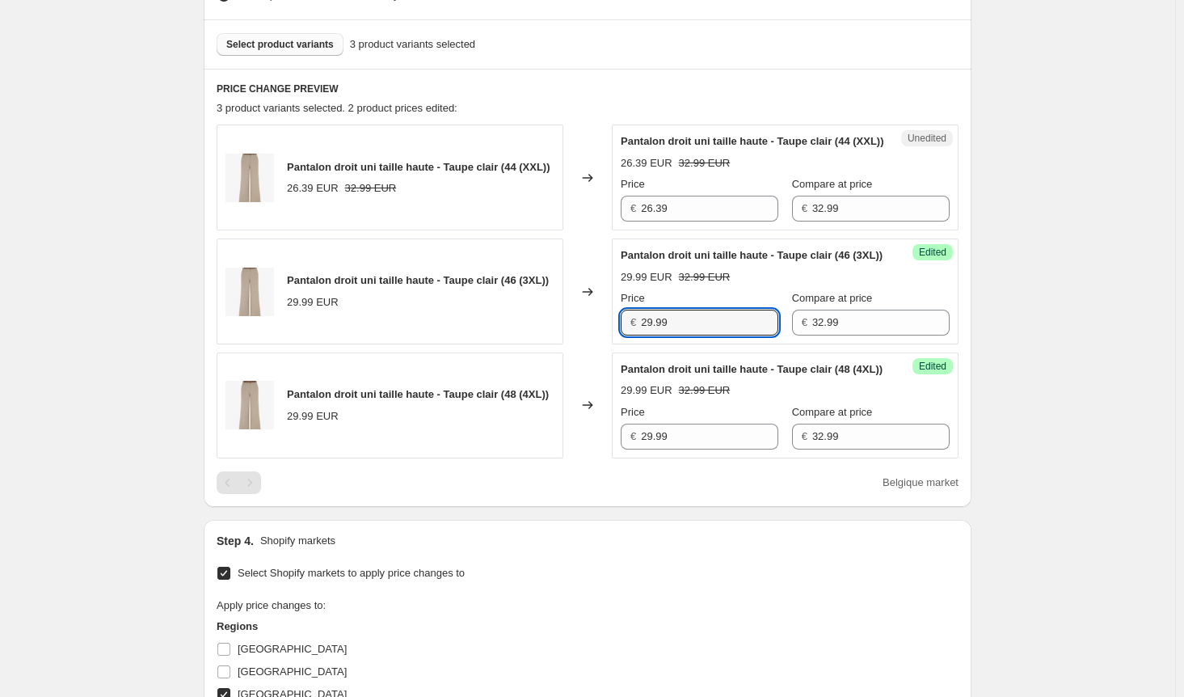
drag, startPoint x: 689, startPoint y: 347, endPoint x: 590, endPoint y: 348, distance: 98.6
click at [592, 344] on div "Pantalon droit uni taille haute - Taupe clair (46 (3XL)) 29.99 EUR Changed to S…" at bounding box center [588, 291] width 742 height 106
paste input "6.3"
type input "26.39"
drag, startPoint x: 685, startPoint y: 484, endPoint x: 606, endPoint y: 485, distance: 79.2
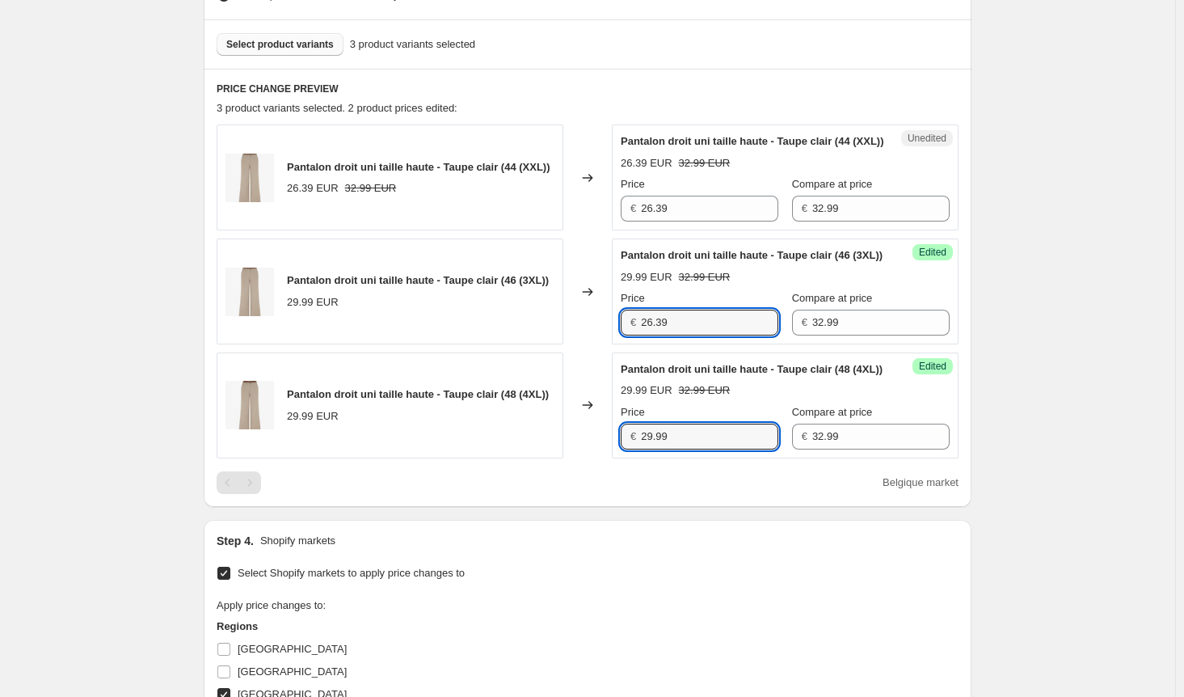
click at [610, 458] on div "Pantalon droit uni taille haute - Taupe clair (48 (4XL)) 29.99 EUR Changed to S…" at bounding box center [588, 405] width 742 height 106
paste input "6.3"
type input "26.39"
click at [661, 549] on div "Step 4. Shopify markets" at bounding box center [588, 541] width 742 height 16
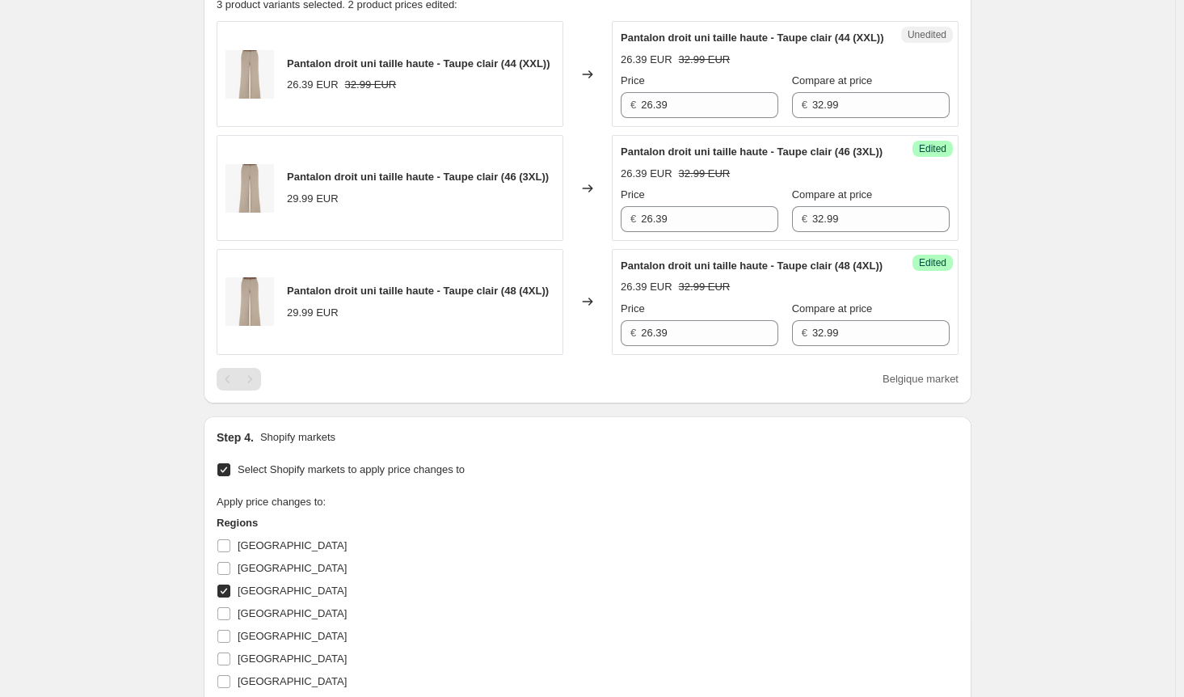
scroll to position [792, 0]
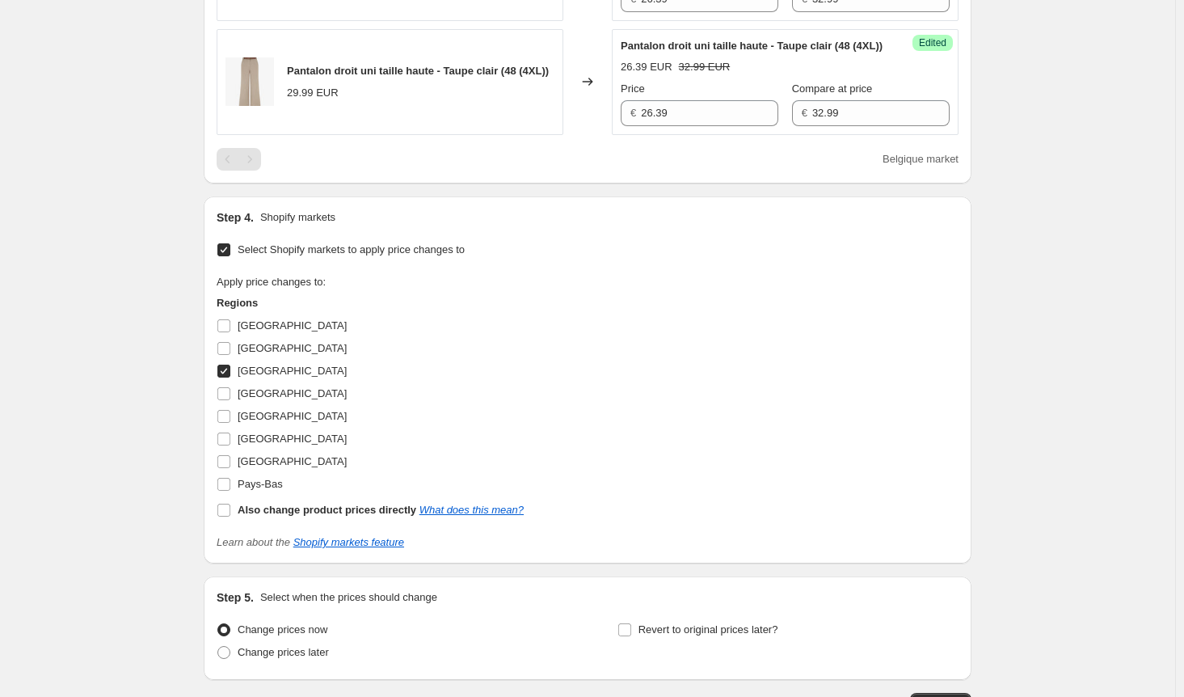
click at [225, 377] on input "Belgique" at bounding box center [223, 370] width 13 height 13
checkbox input "false"
click at [228, 423] on input "France" at bounding box center [223, 416] width 13 height 13
checkbox input "true"
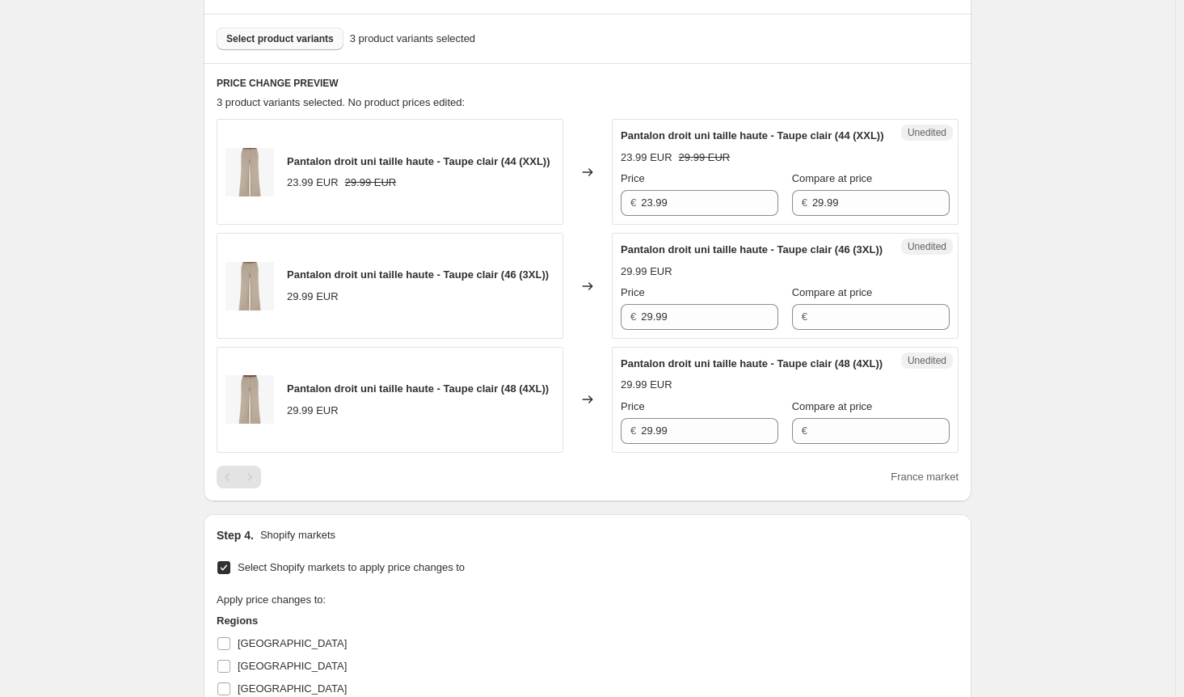
scroll to position [469, 0]
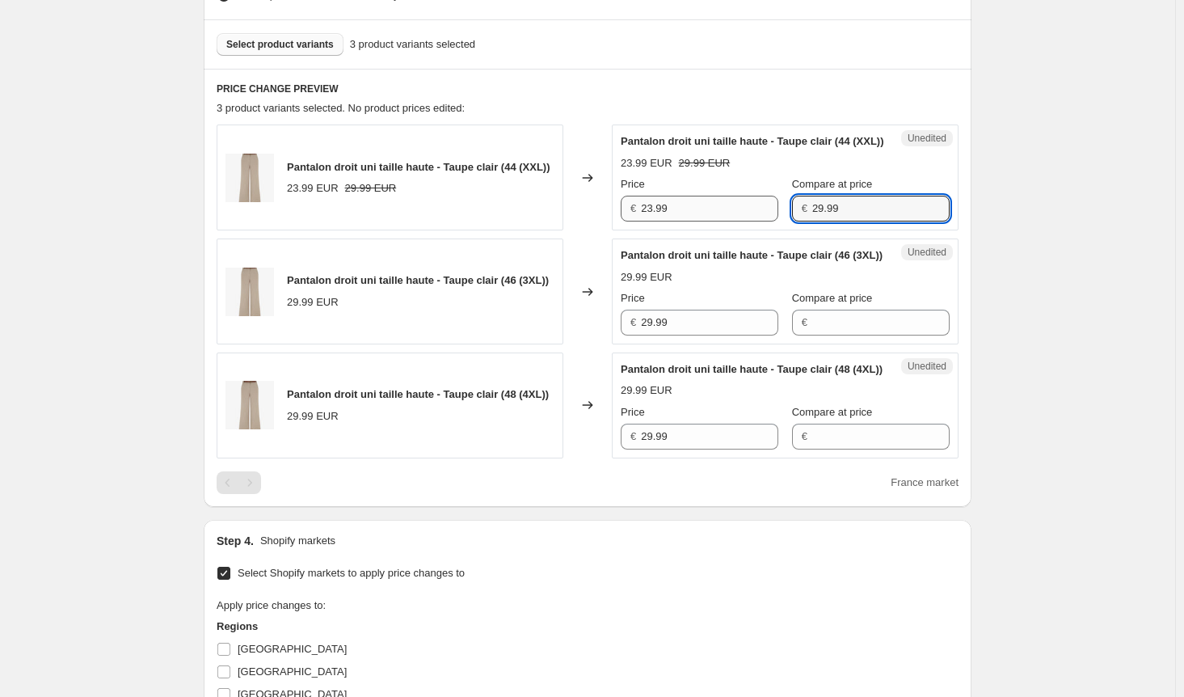
drag, startPoint x: 844, startPoint y: 220, endPoint x: 726, endPoint y: 217, distance: 118.8
click at [726, 217] on div "Price € 23.99 Compare at price € 29.99" at bounding box center [785, 198] width 329 height 45
click at [848, 335] on input "Compare at price" at bounding box center [880, 323] width 137 height 26
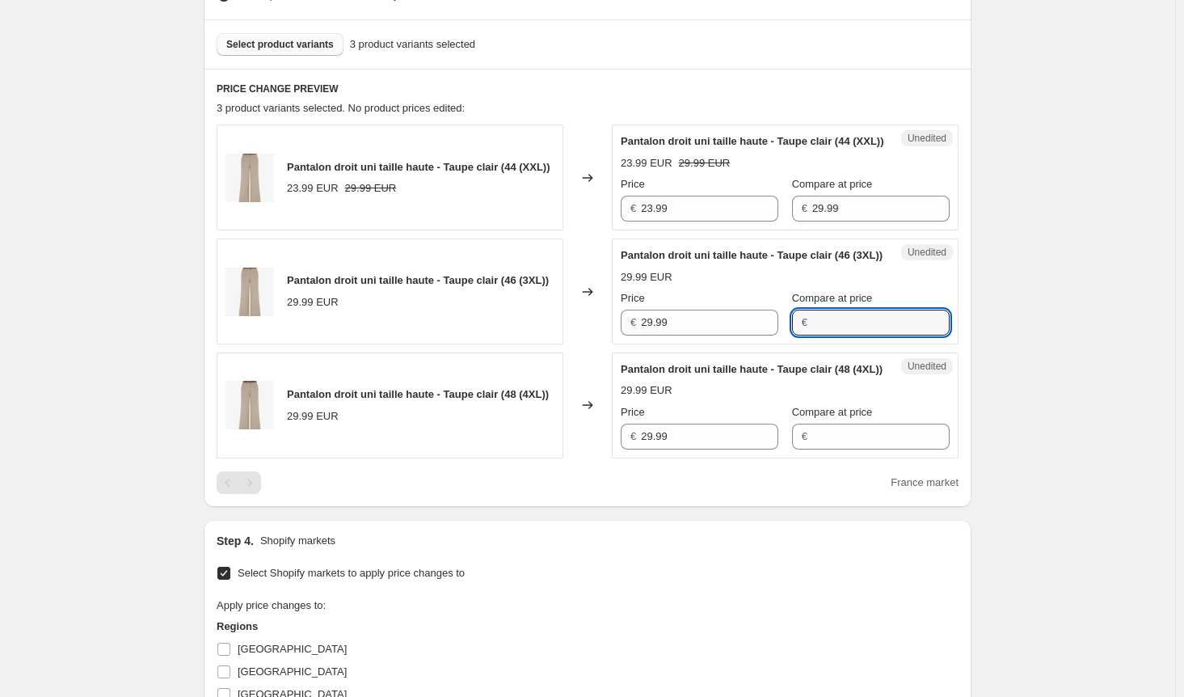
paste input "29.99"
type input "29.99"
click at [843, 449] on input "Compare at price" at bounding box center [880, 436] width 137 height 26
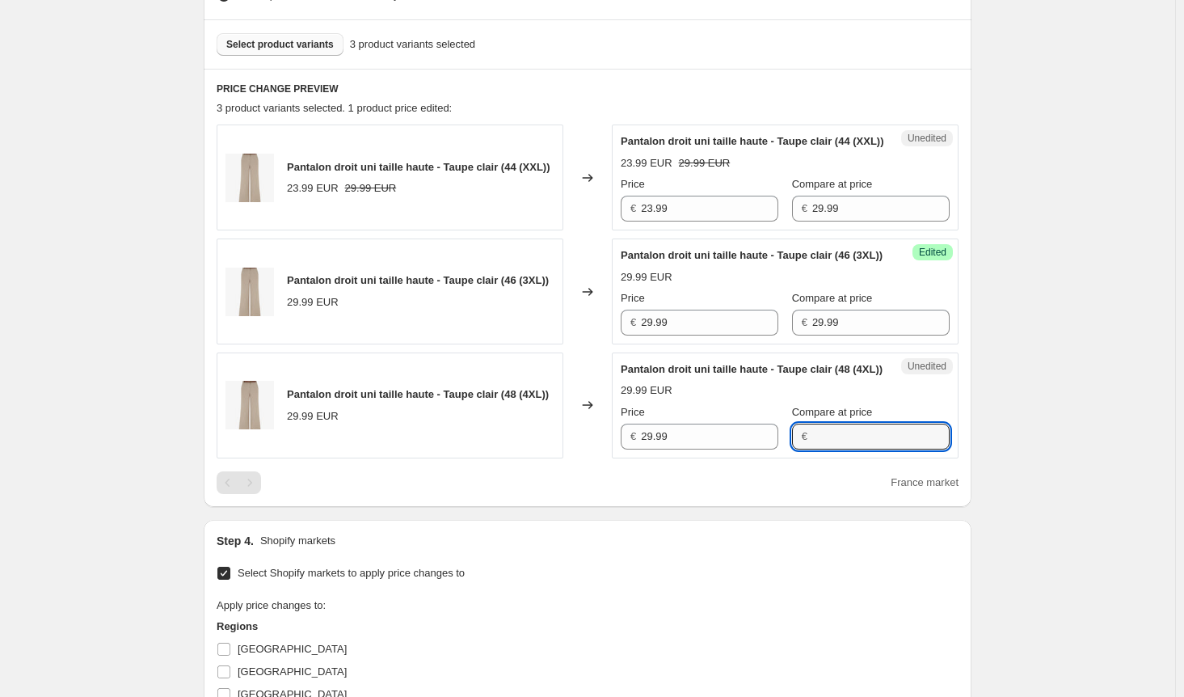
paste input "29.99"
type input "29.99"
drag, startPoint x: 682, startPoint y: 227, endPoint x: 579, endPoint y: 224, distance: 102.7
click at [579, 224] on div "Pantalon droit uni taille haute - Taupe clair (44 (XXL)) 23.99 EUR 29.99 EUR Ch…" at bounding box center [588, 177] width 742 height 106
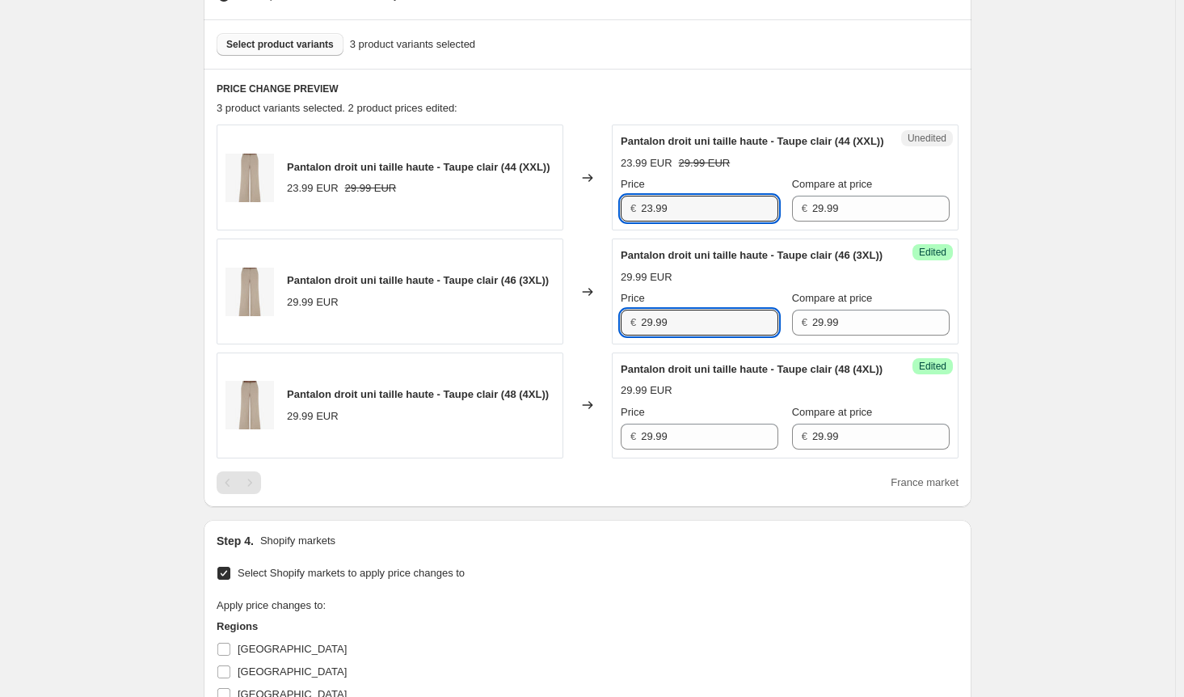
drag, startPoint x: 689, startPoint y: 356, endPoint x: 566, endPoint y: 353, distance: 122.1
click at [567, 344] on div "Pantalon droit uni taille haute - Taupe clair (46 (3XL)) 29.99 EUR Changed to S…" at bounding box center [588, 291] width 742 height 106
paste input "3"
type input "23.99"
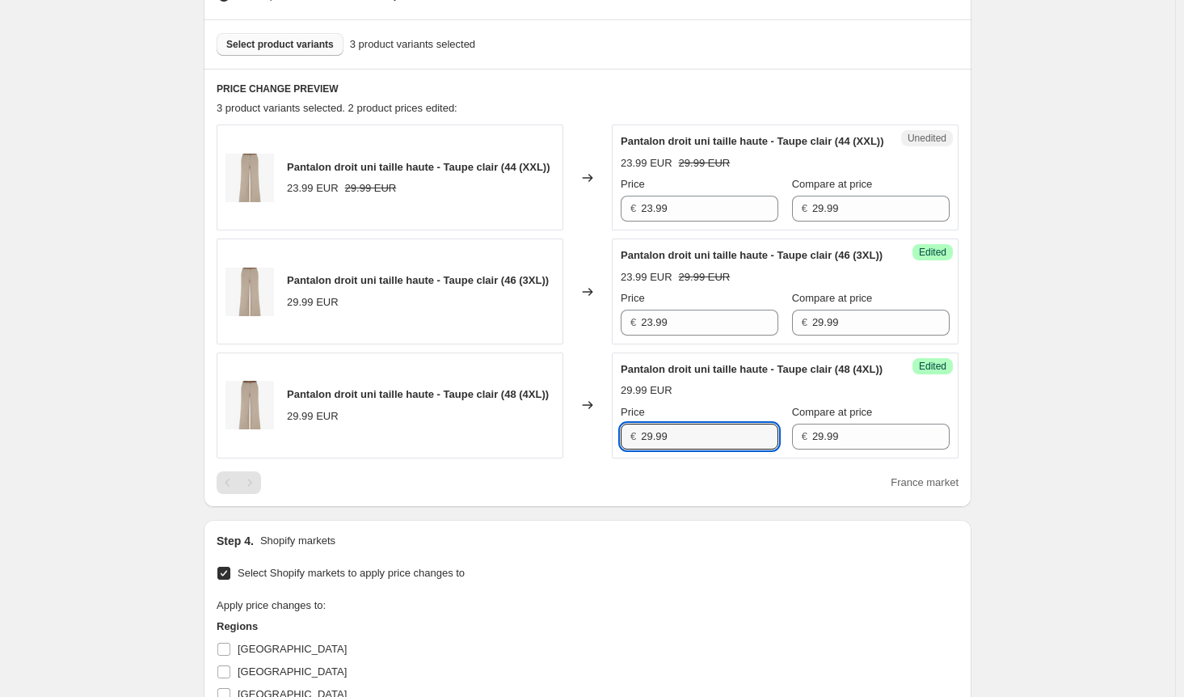
drag, startPoint x: 680, startPoint y: 485, endPoint x: 604, endPoint y: 482, distance: 76.0
click at [606, 458] on div "Pantalon droit uni taille haute - Taupe clair (48 (4XL)) 29.99 EUR Changed to S…" at bounding box center [588, 405] width 742 height 106
paste input "3"
type input "23.99"
click at [640, 507] on div "PRICE CHANGE PREVIEW 3 product variants selected. 2 product prices edited: Pant…" at bounding box center [588, 288] width 768 height 438
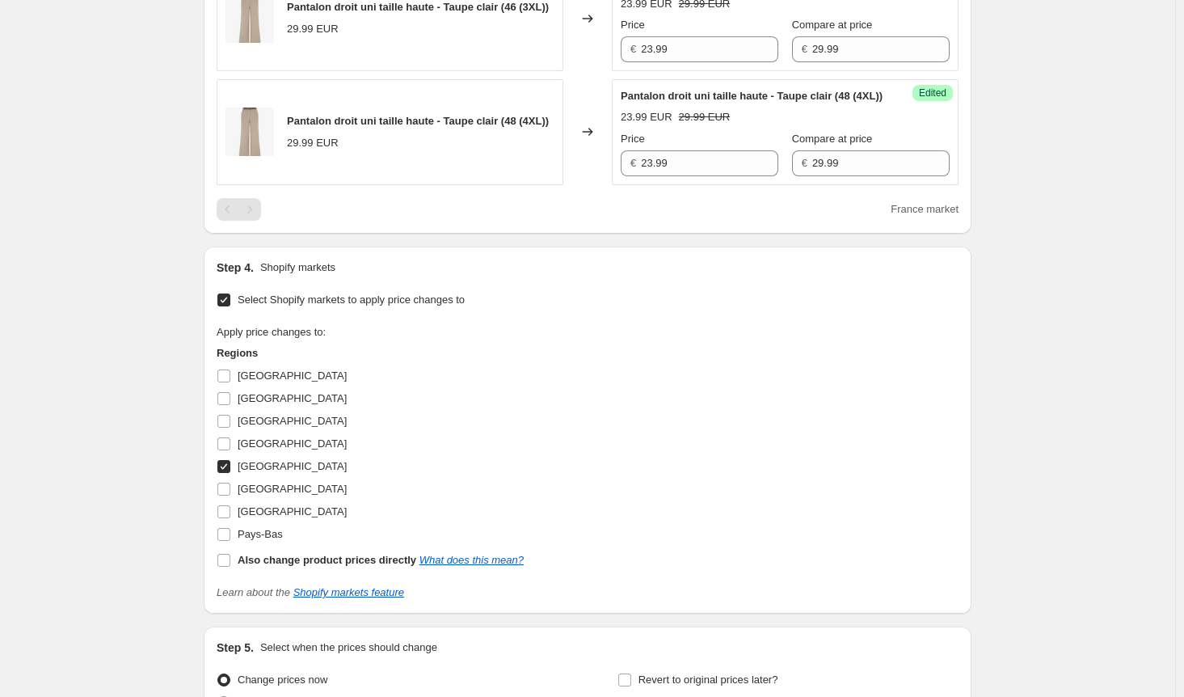
scroll to position [873, 0]
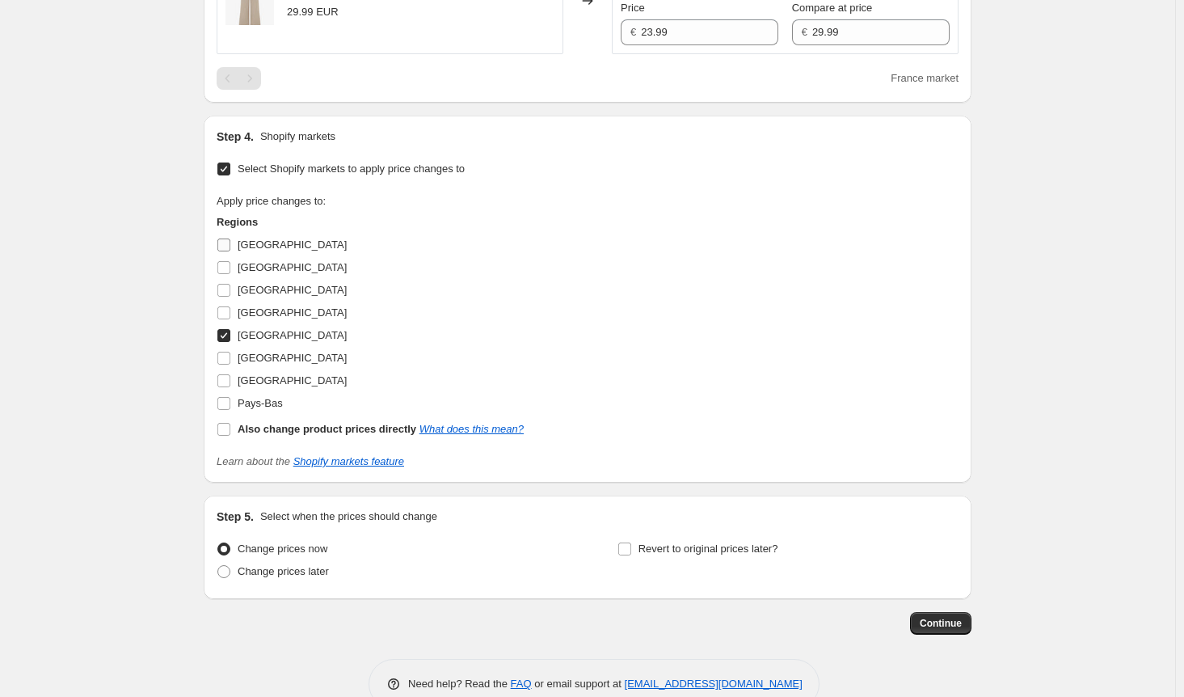
click at [230, 251] on input "Allemagne" at bounding box center [223, 244] width 13 height 13
checkbox input "true"
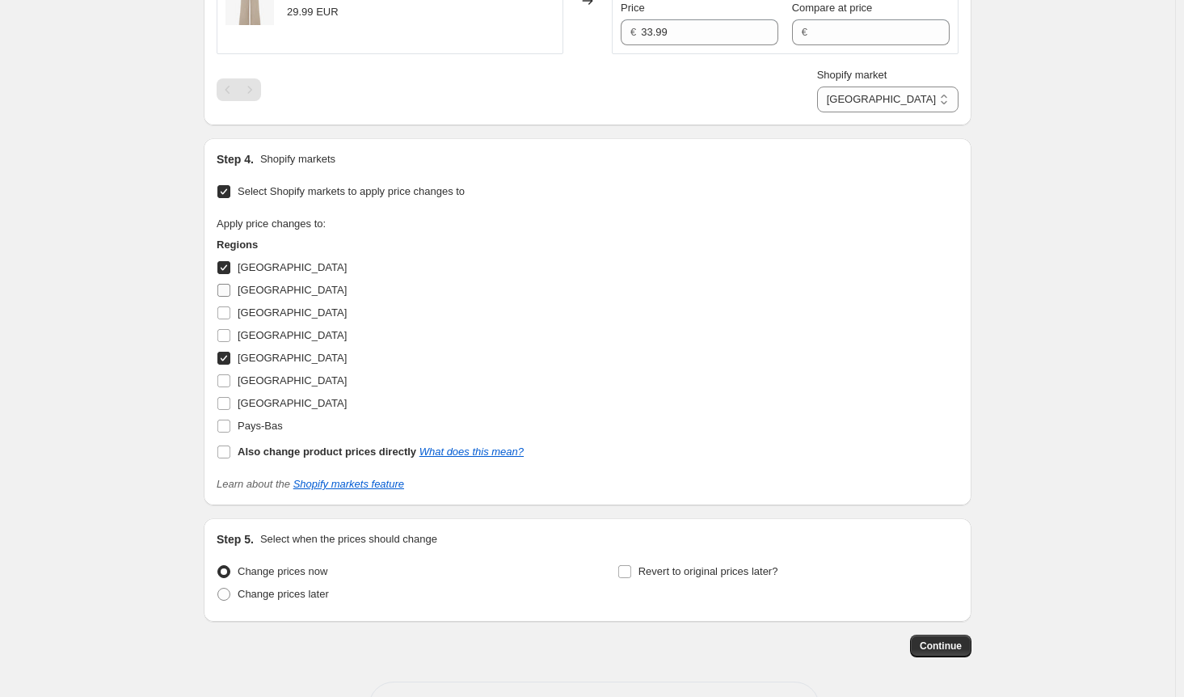
click at [228, 297] on input "Autriche" at bounding box center [223, 290] width 13 height 13
checkbox input "true"
click at [228, 319] on input "Belgique" at bounding box center [223, 312] width 13 height 13
checkbox input "true"
click at [227, 387] on input "Italie" at bounding box center [223, 380] width 13 height 13
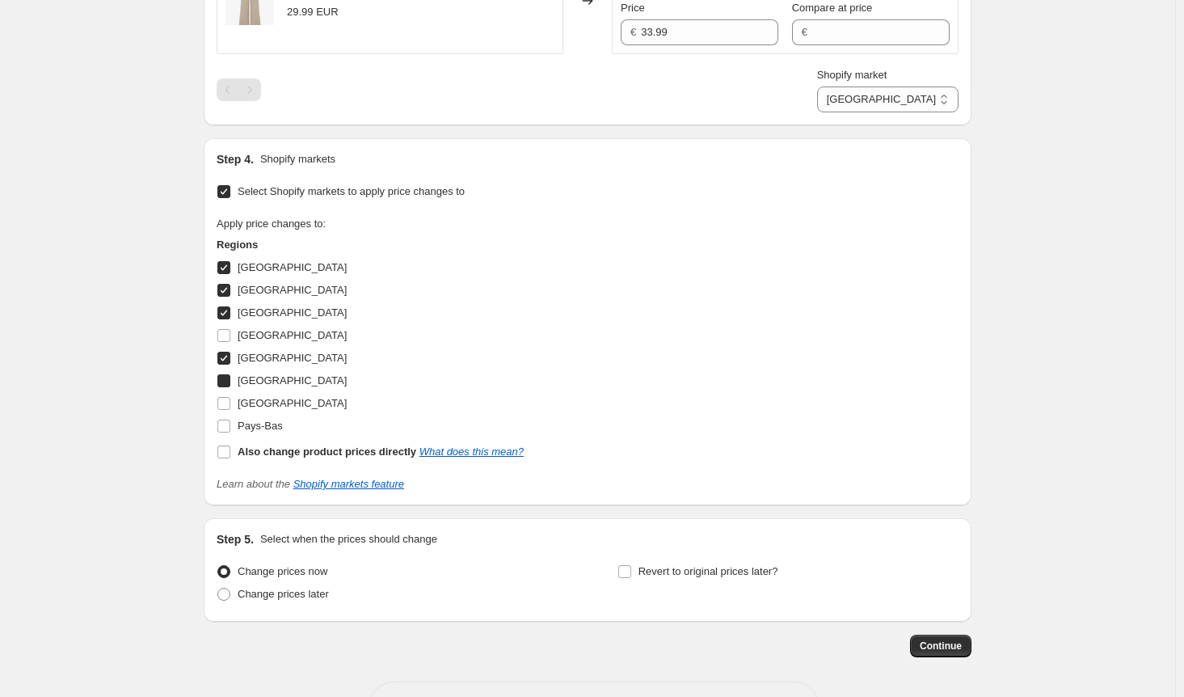
checkbox input "true"
drag, startPoint x: 232, startPoint y: 447, endPoint x: 227, endPoint y: 464, distance: 17.6
click at [230, 410] on input "Luxembourg" at bounding box center [223, 403] width 13 height 13
checkbox input "true"
click at [225, 432] on input "Pays-Bas" at bounding box center [223, 425] width 13 height 13
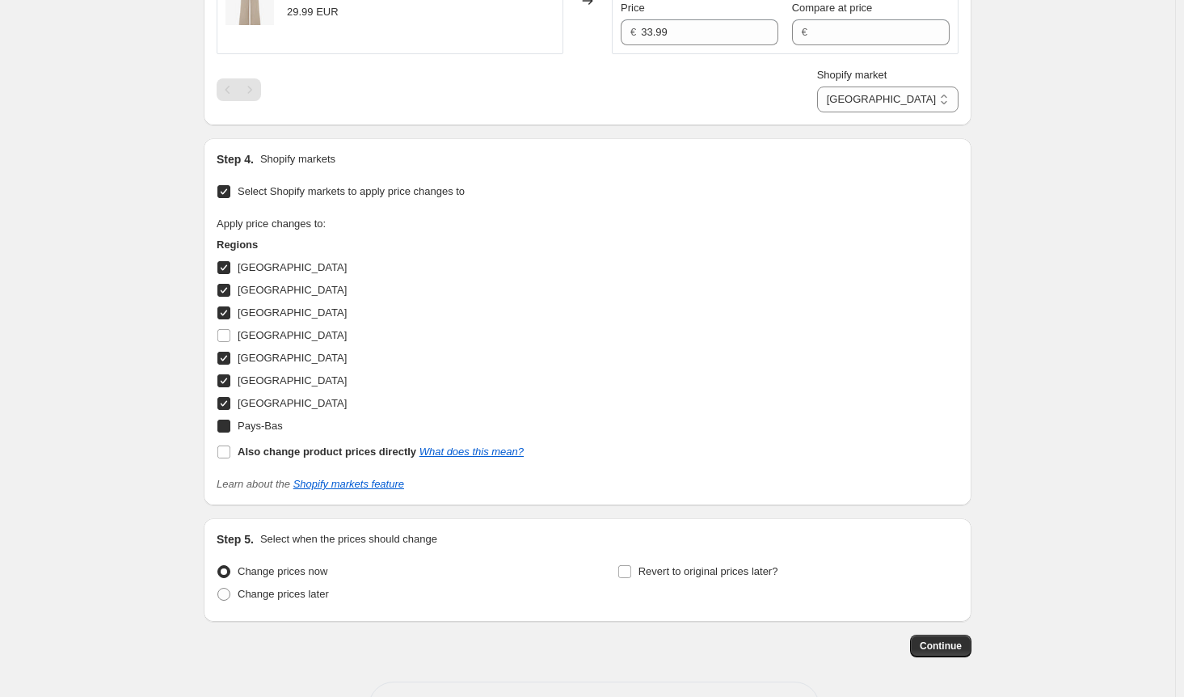
checkbox input "true"
click at [945, 652] on span "Continue" at bounding box center [941, 645] width 42 height 13
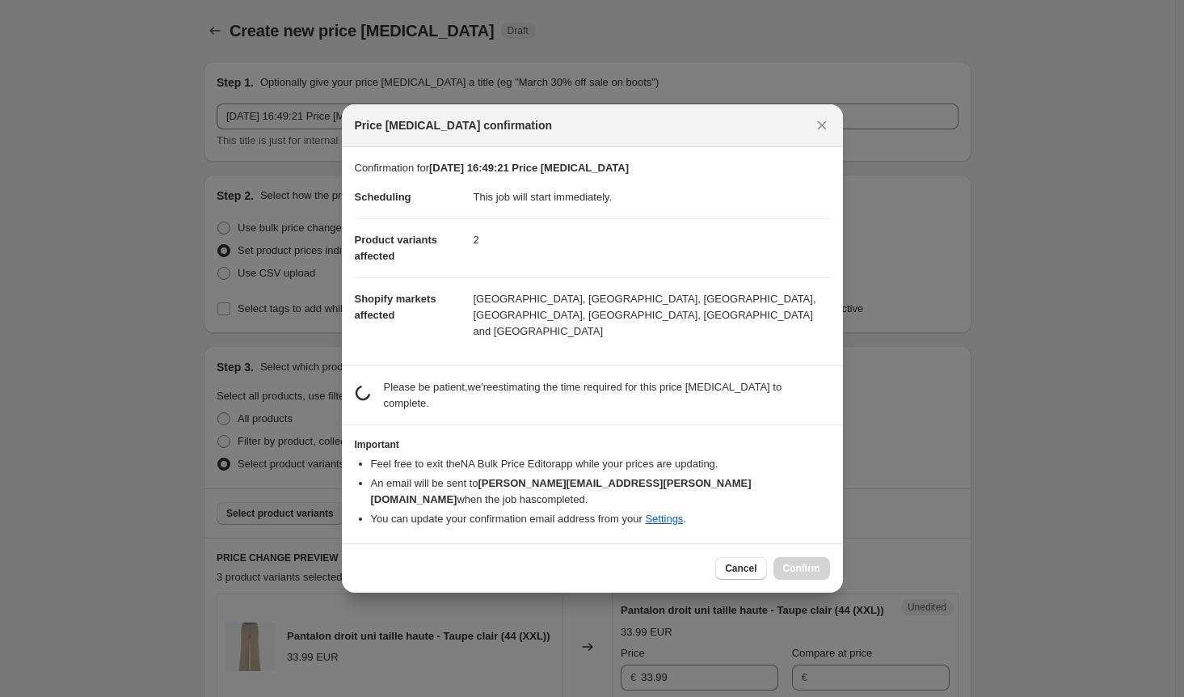
scroll to position [0, 0]
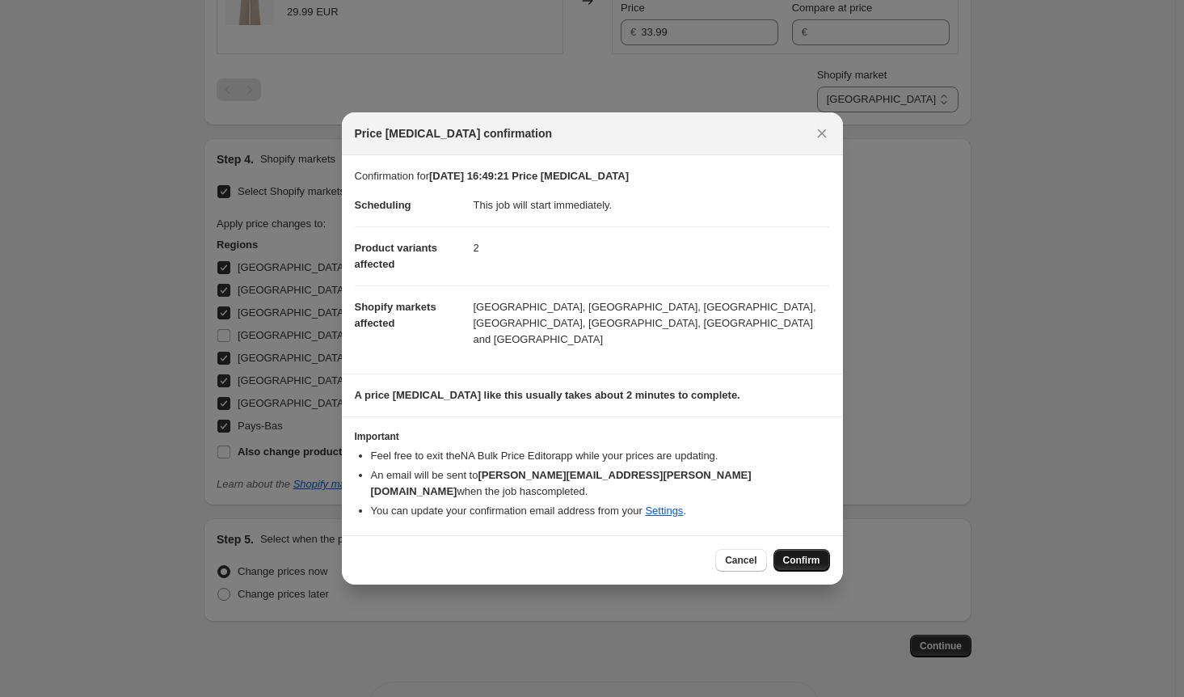
click at [798, 554] on span "Confirm" at bounding box center [801, 560] width 37 height 13
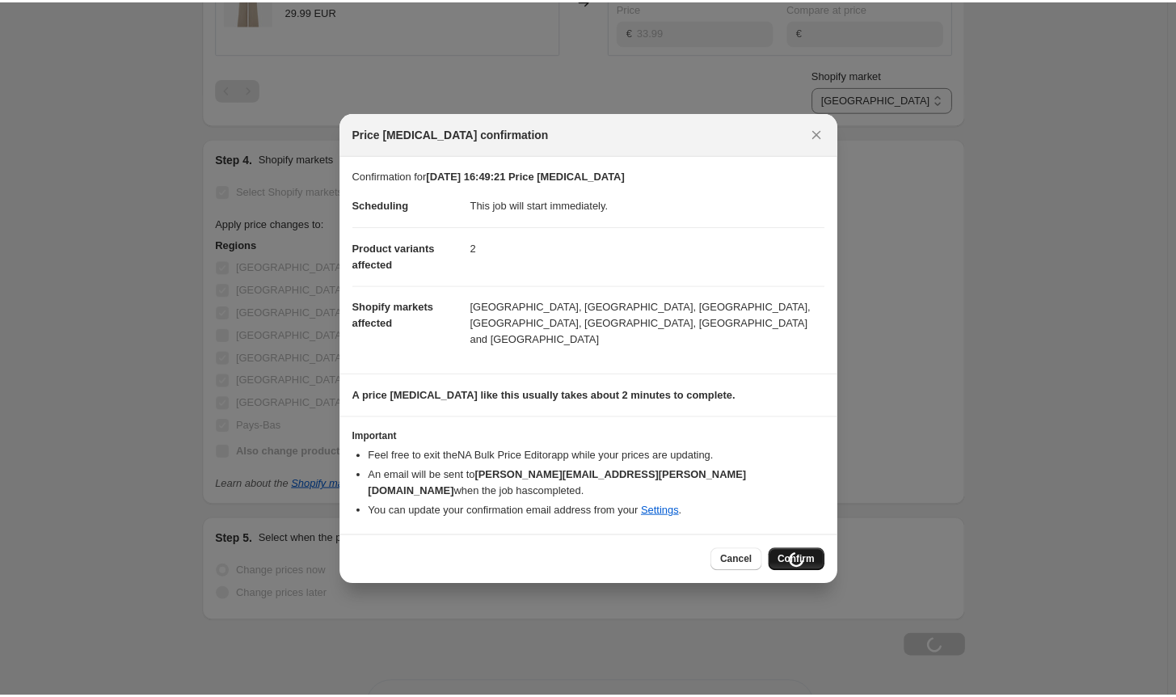
scroll to position [928, 0]
